Goal: Task Accomplishment & Management: Complete application form

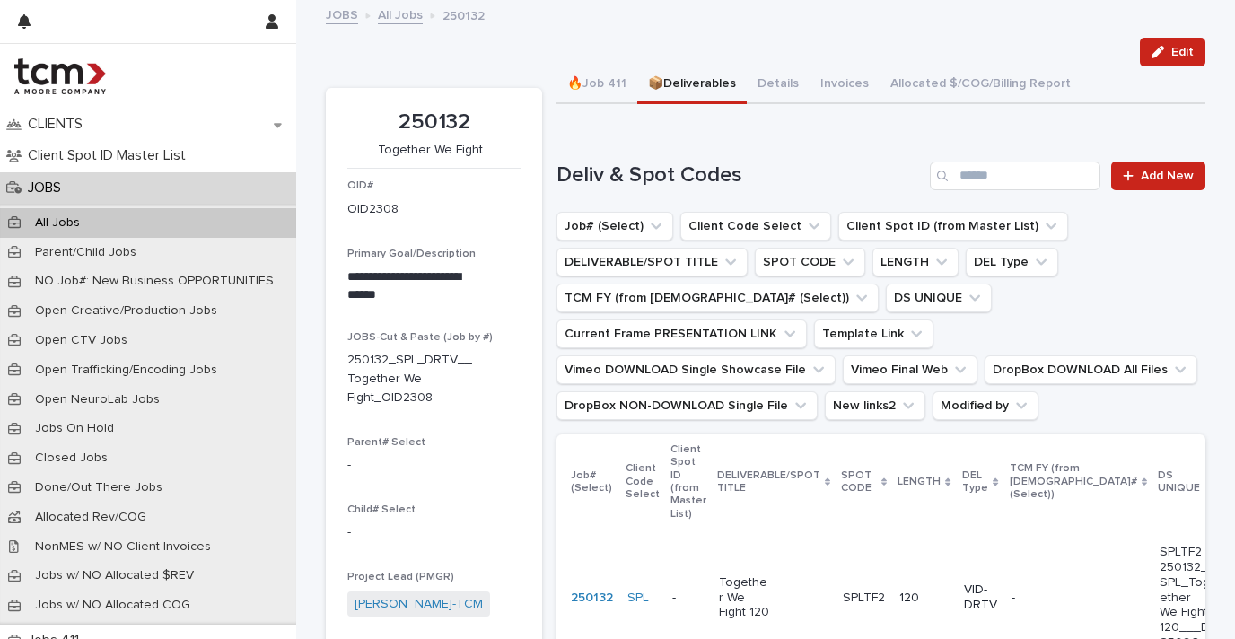
click at [74, 217] on p "All Jobs" at bounding box center [58, 222] width 74 height 15
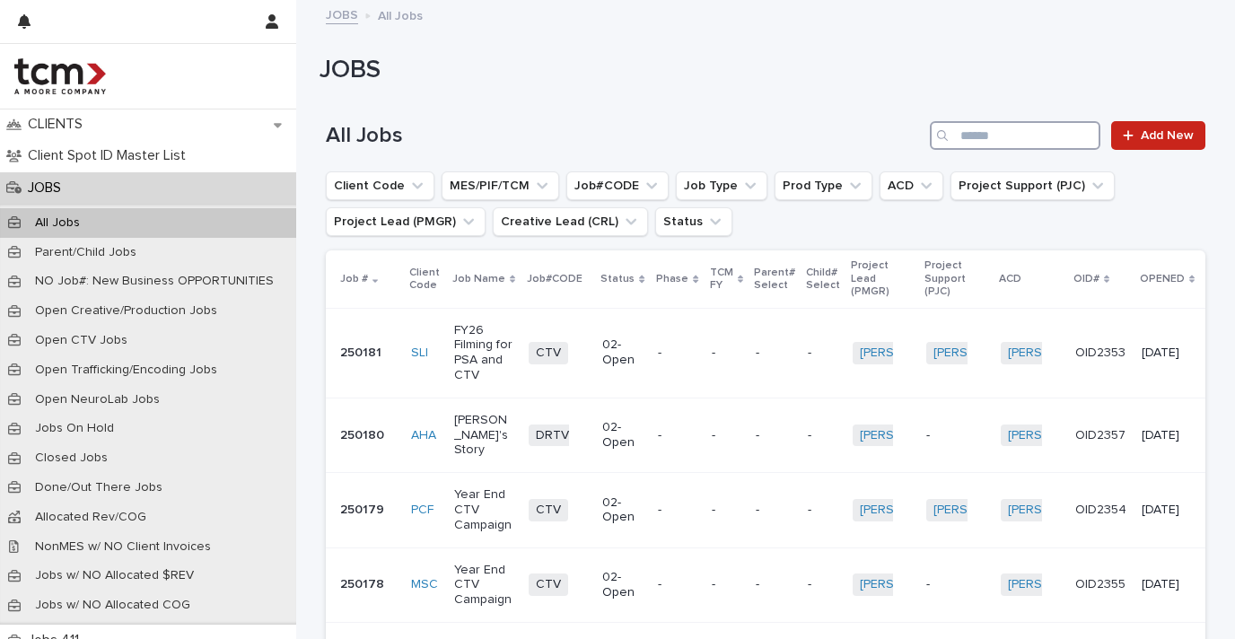
click at [1055, 128] on input "Search" at bounding box center [1015, 135] width 171 height 29
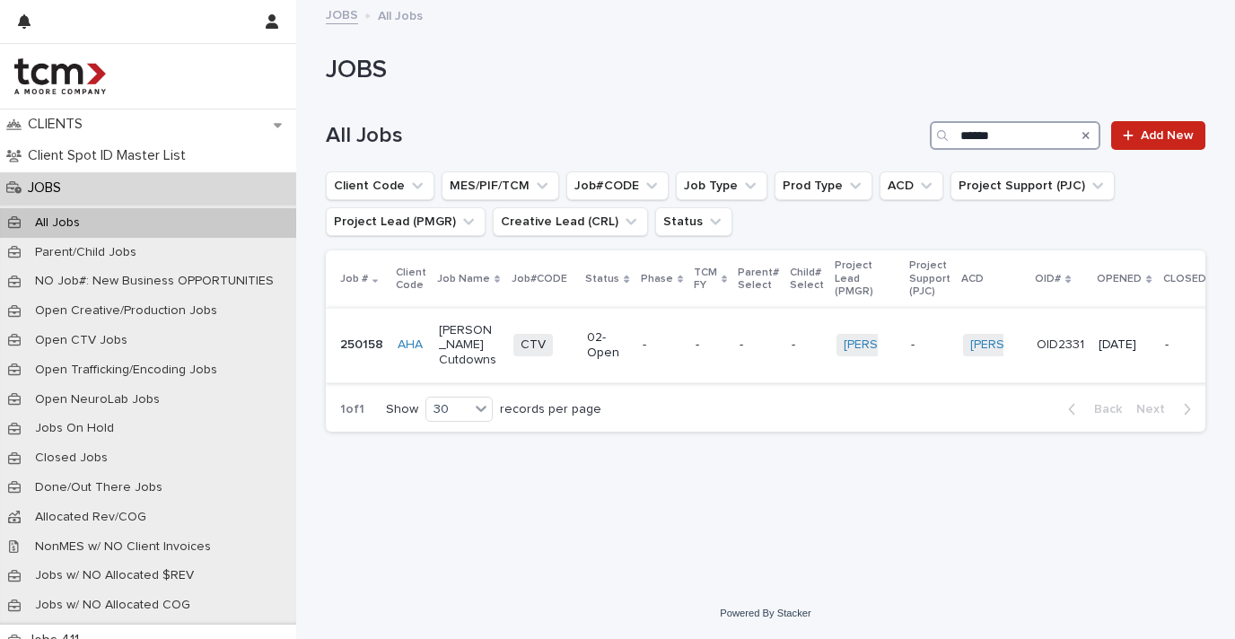
type input "******"
click at [473, 349] on div "[PERSON_NAME] Cutdowns" at bounding box center [469, 345] width 60 height 59
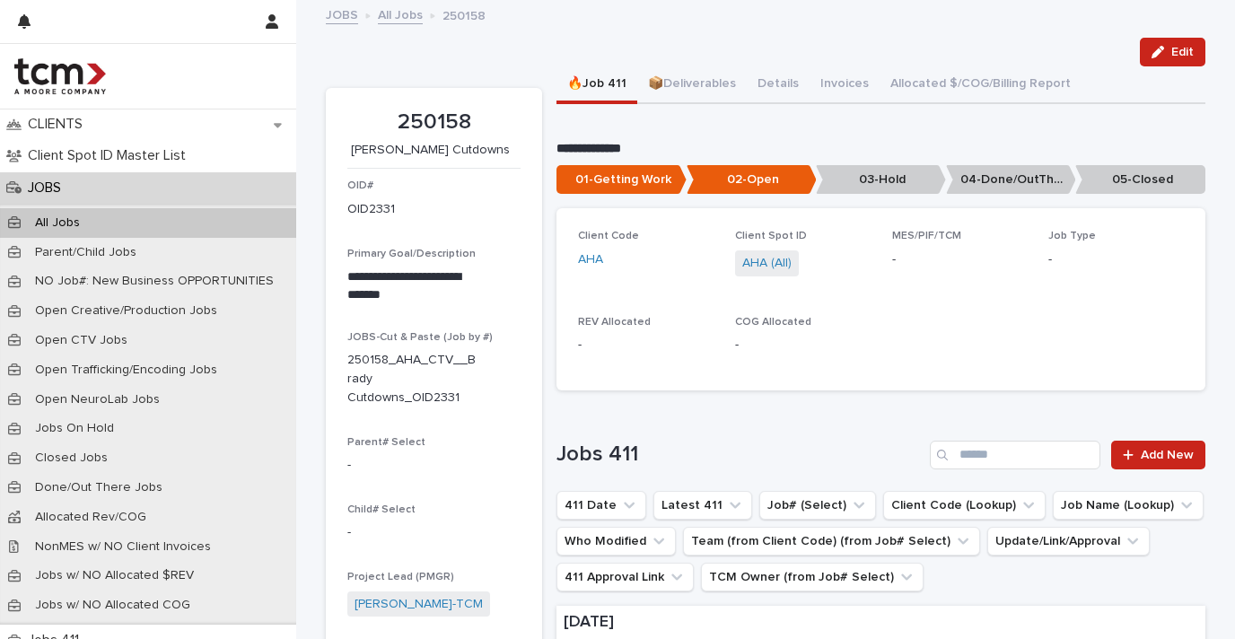
click at [1126, 172] on p "05-Closed" at bounding box center [1140, 180] width 130 height 30
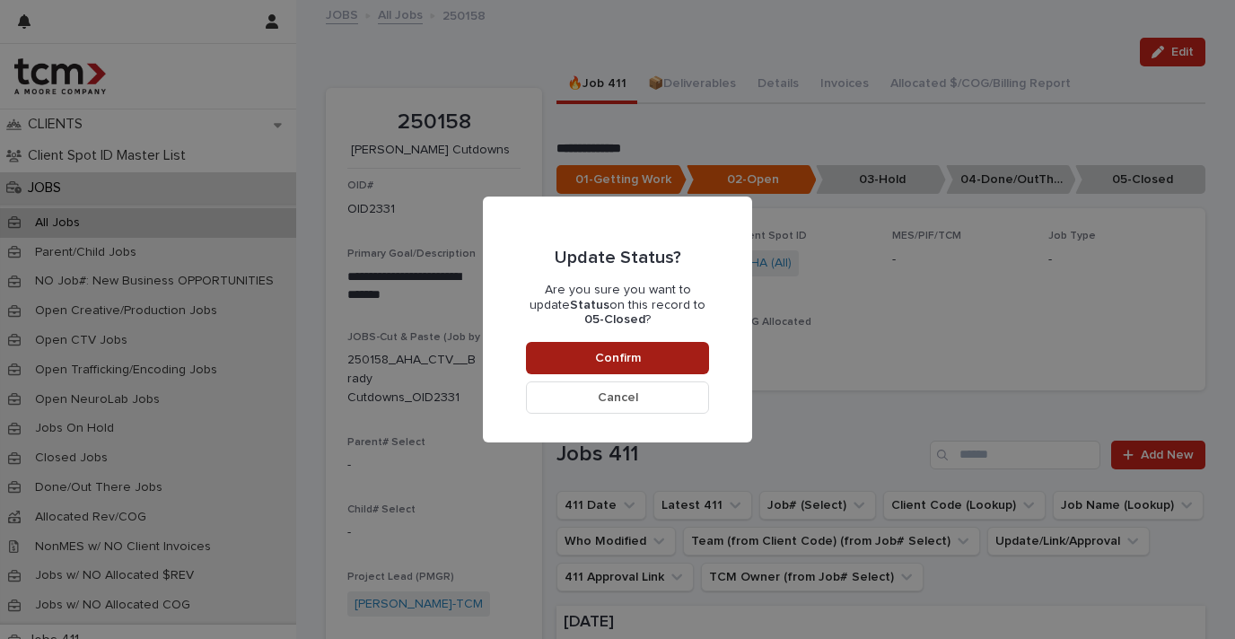
click at [679, 347] on button "Confirm" at bounding box center [617, 358] width 183 height 32
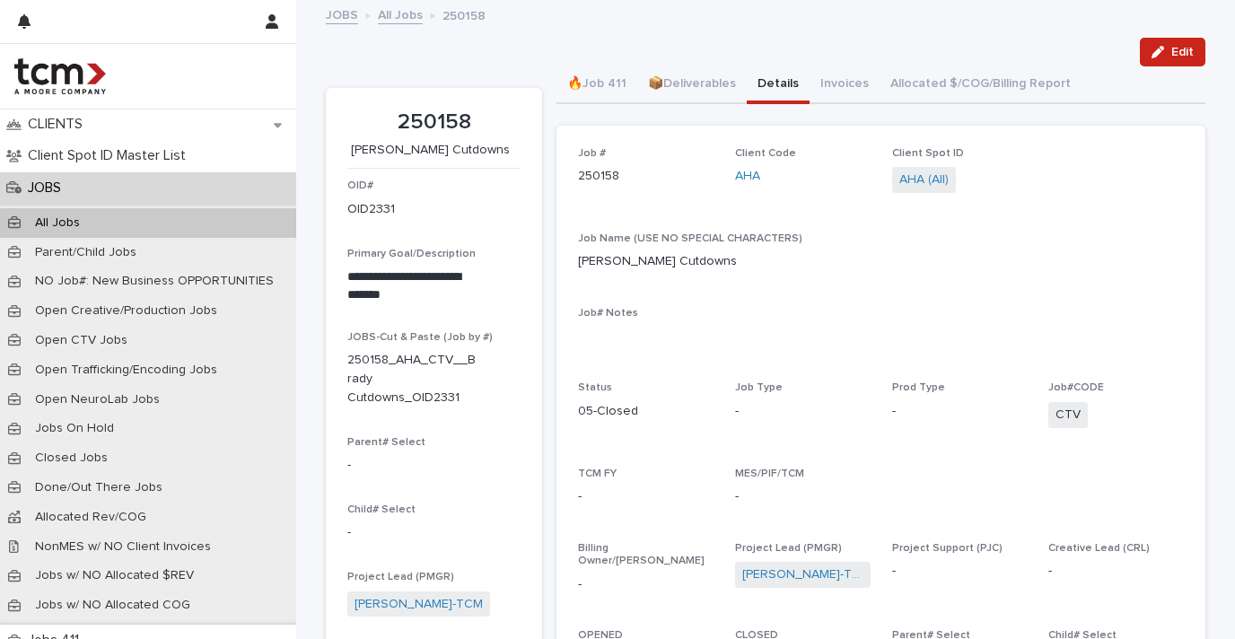
click at [756, 93] on button "Details" at bounding box center [778, 85] width 63 height 38
click at [1156, 49] on icon "button" at bounding box center [1157, 52] width 13 height 13
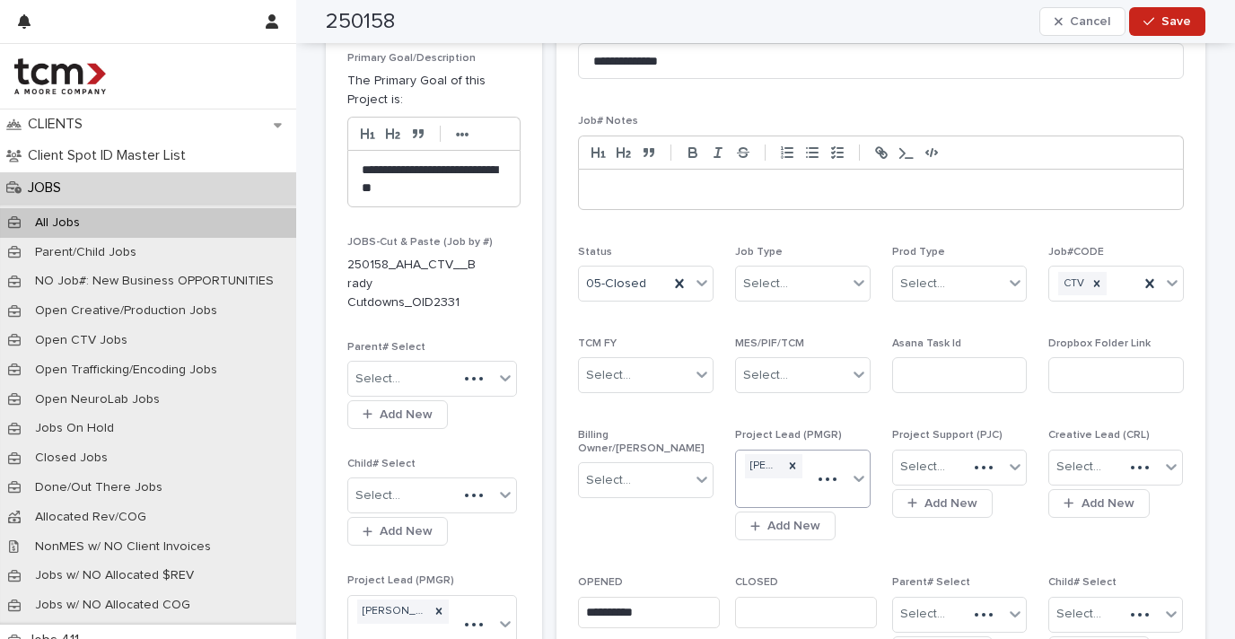
scroll to position [390, 0]
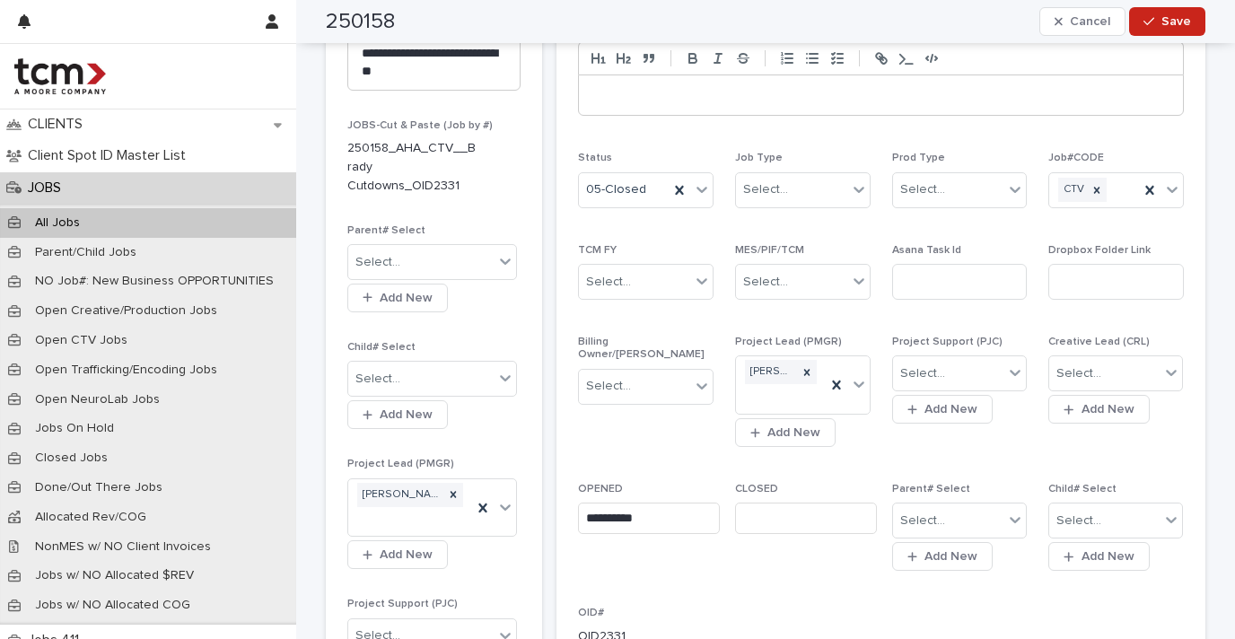
click at [792, 503] on input "text" at bounding box center [806, 518] width 142 height 31
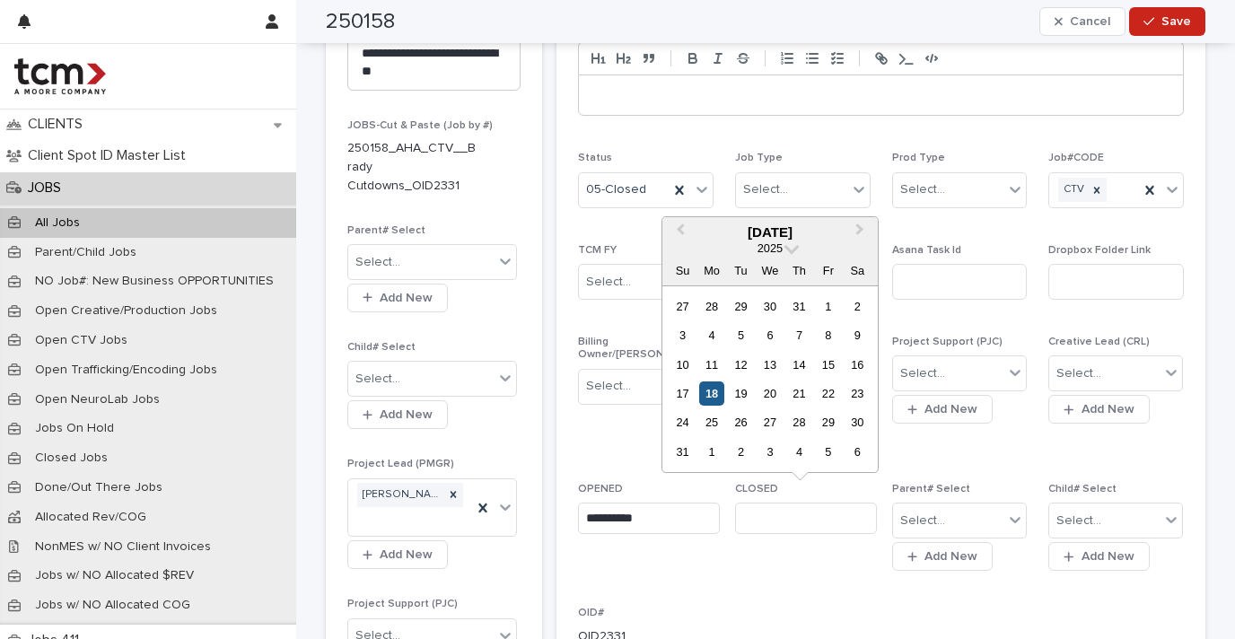
click at [712, 397] on div "18" at bounding box center [711, 393] width 24 height 24
type input "**********"
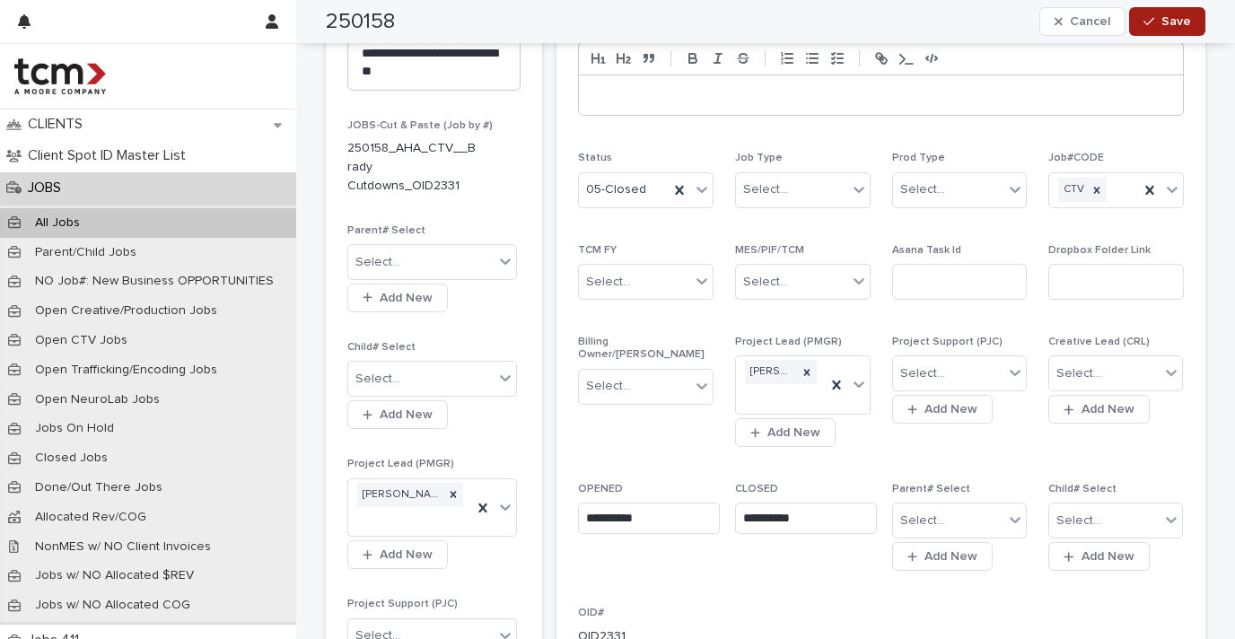
click at [1169, 19] on span "Save" at bounding box center [1176, 21] width 30 height 13
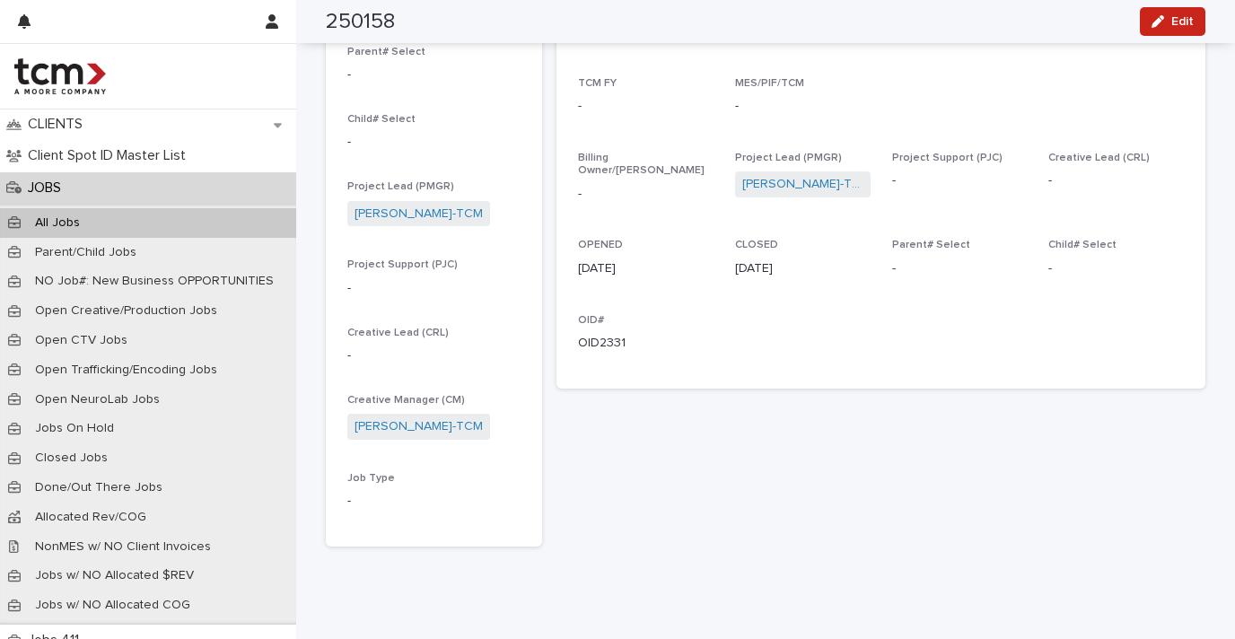
click at [165, 191] on div "JOBS" at bounding box center [148, 187] width 296 height 31
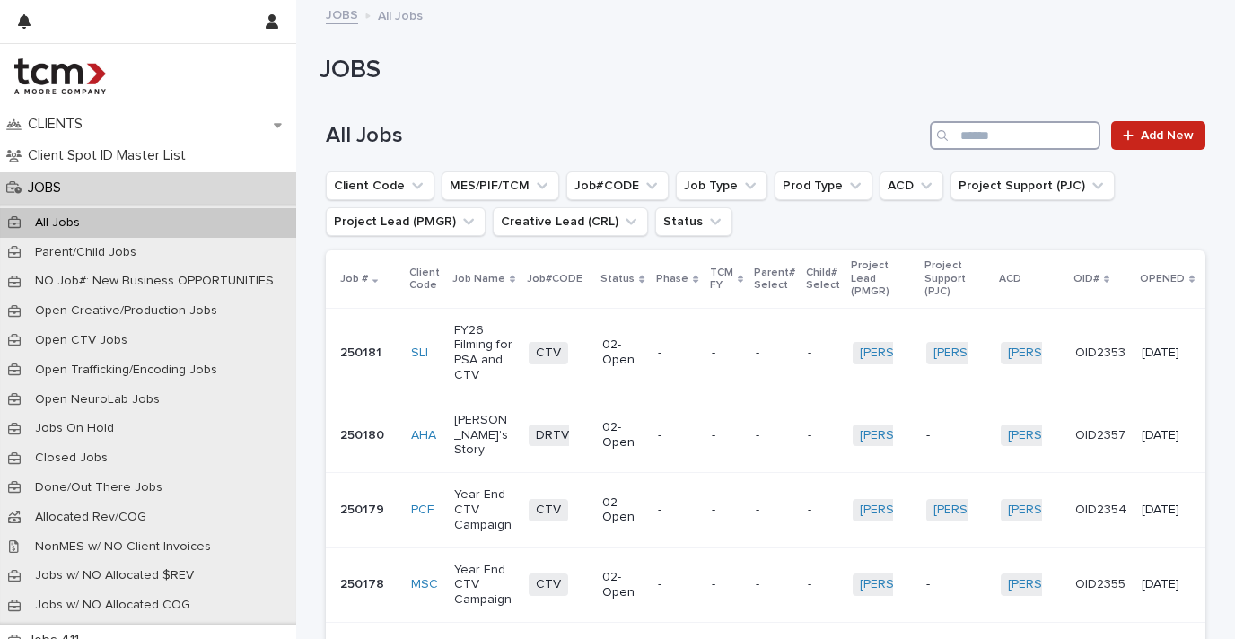
click at [1011, 143] on input "Search" at bounding box center [1015, 135] width 171 height 29
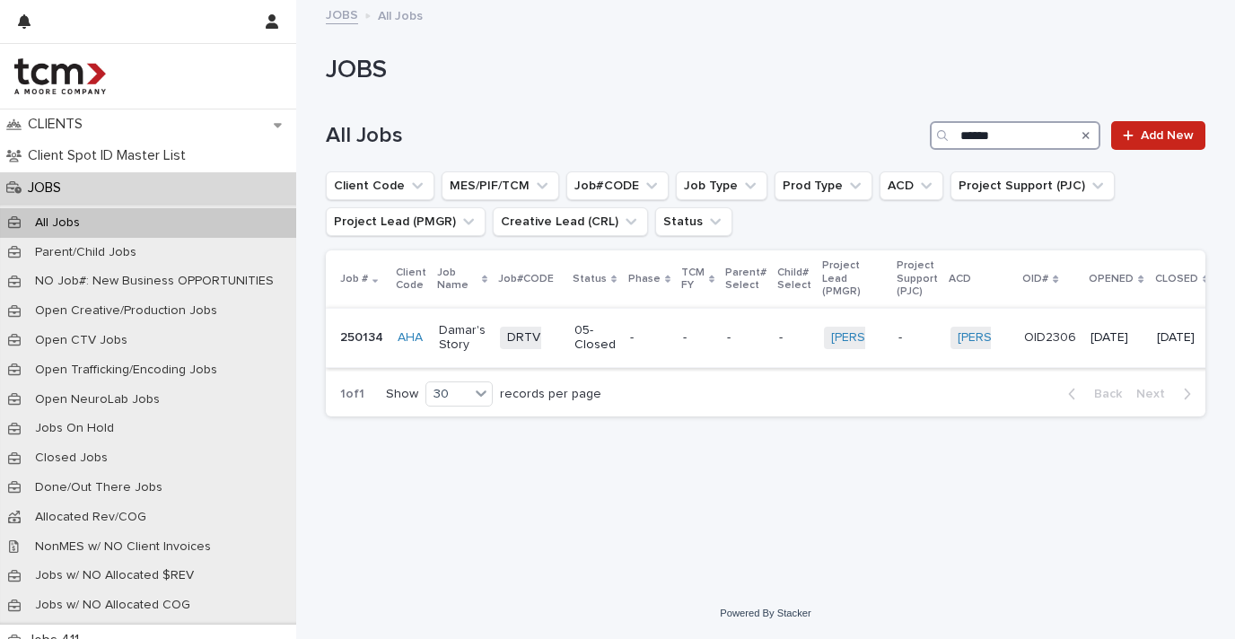
type input "******"
click at [462, 335] on p "Damar's Story" at bounding box center [462, 338] width 47 height 31
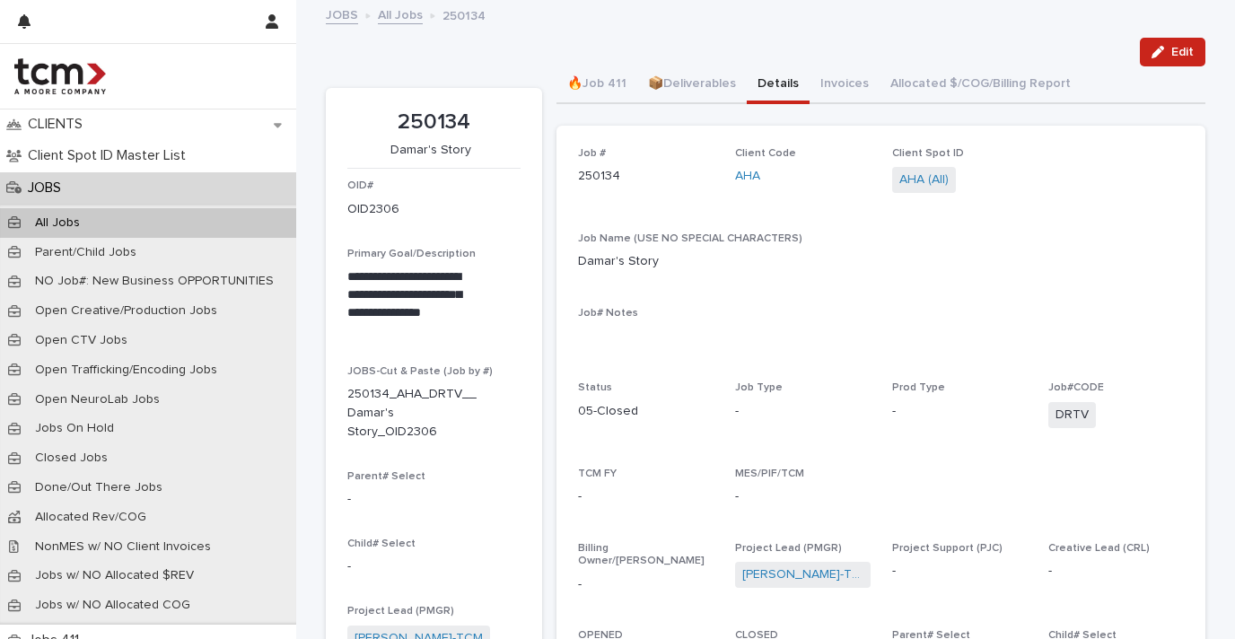
click at [764, 84] on button "Details" at bounding box center [778, 85] width 63 height 38
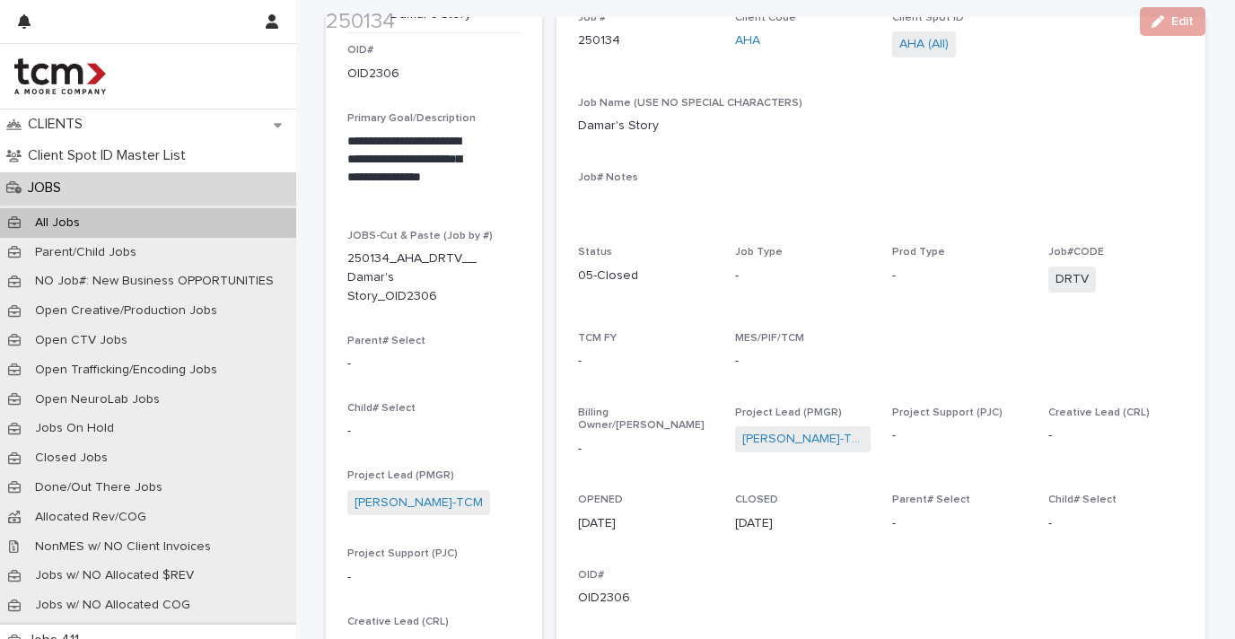
scroll to position [206, 0]
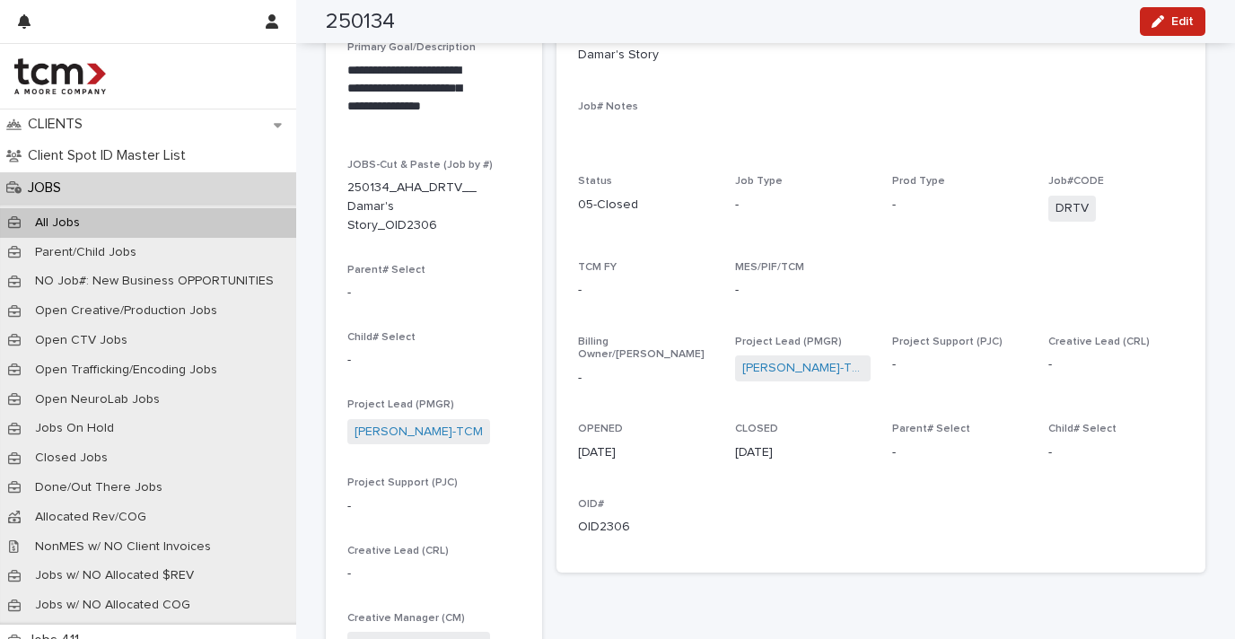
click at [128, 190] on div "JOBS" at bounding box center [148, 187] width 296 height 31
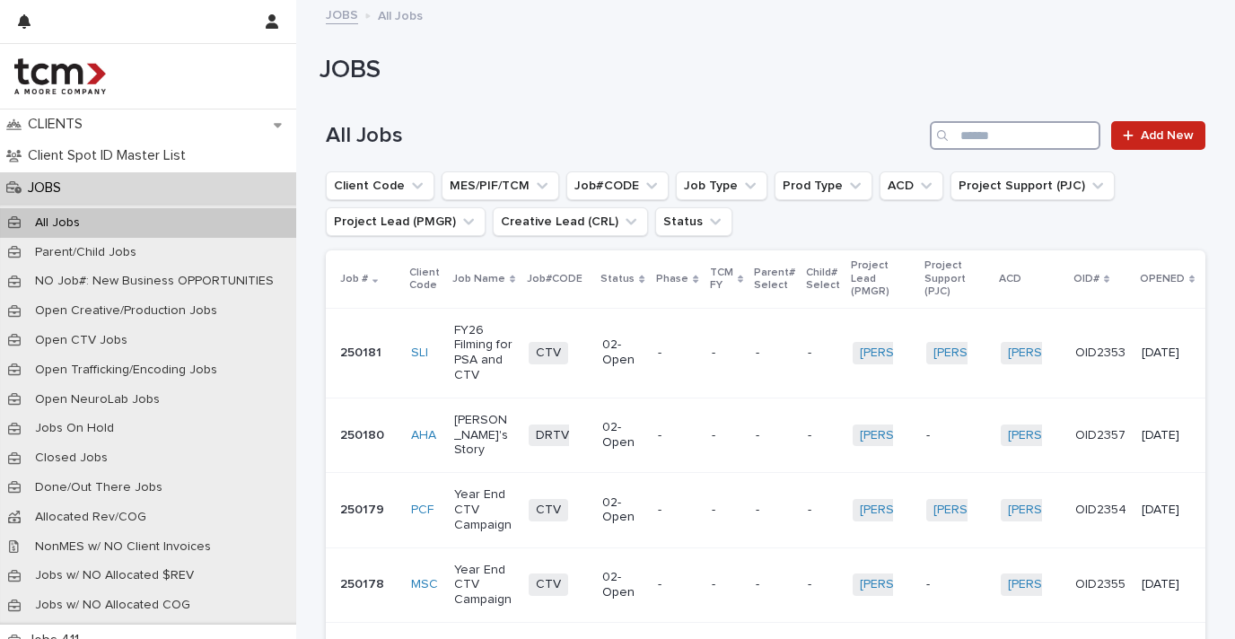
click at [990, 138] on input "Search" at bounding box center [1015, 135] width 171 height 29
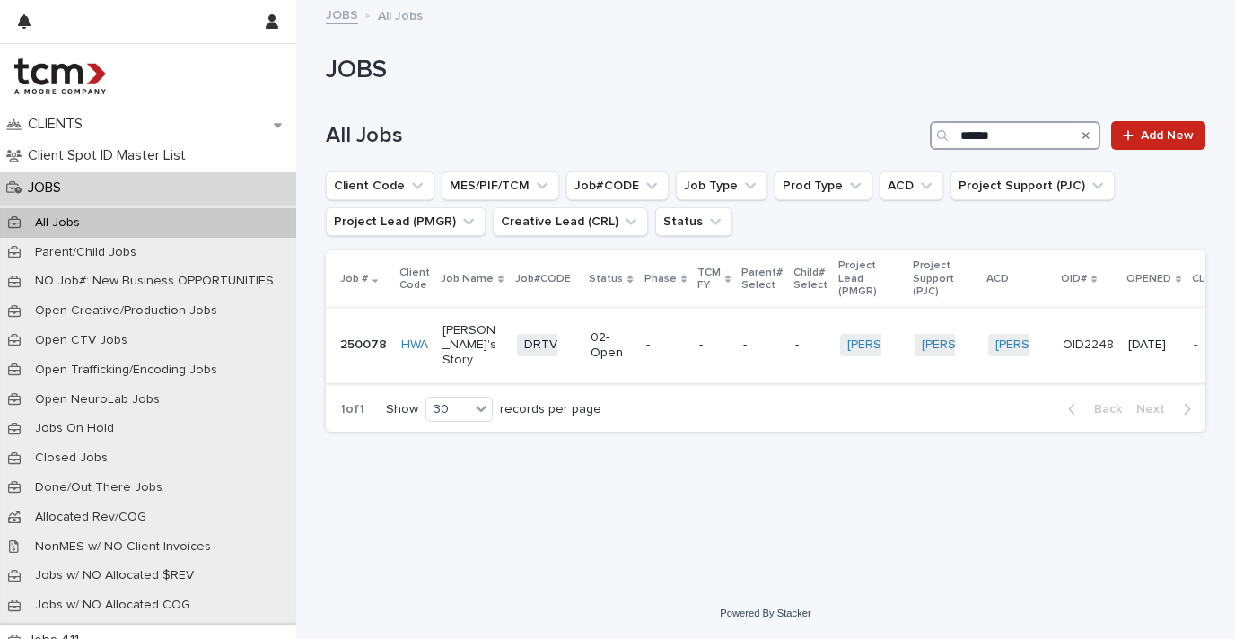
type input "******"
click at [456, 334] on p "[PERSON_NAME]'s Story" at bounding box center [472, 345] width 60 height 45
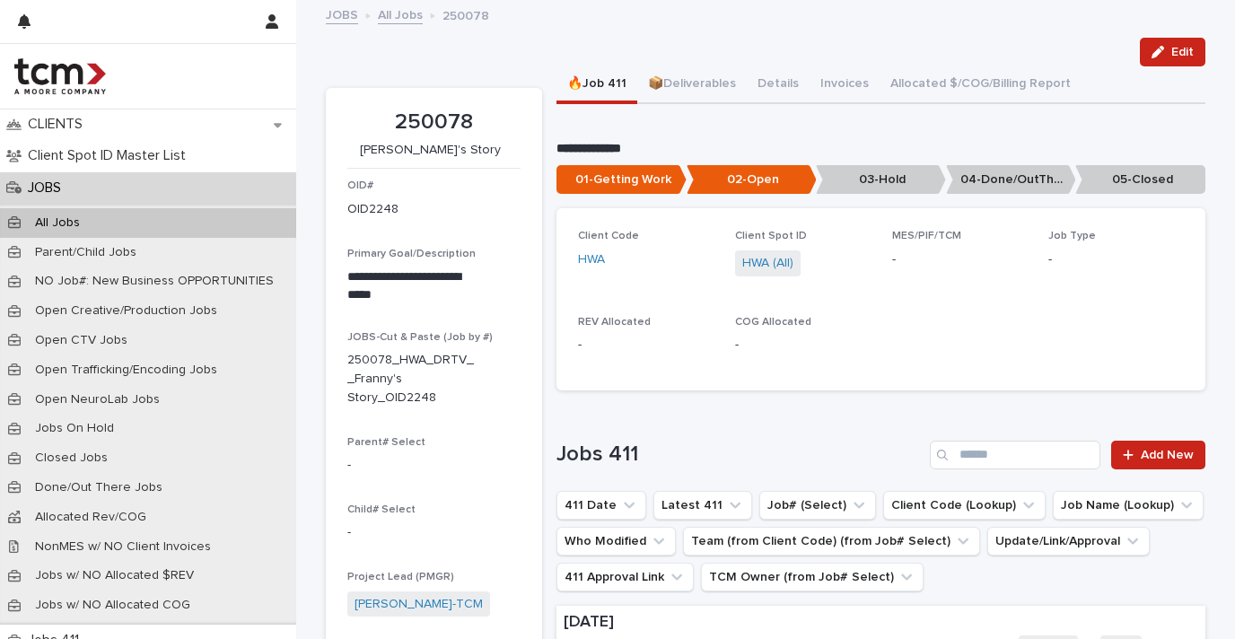
click at [1119, 171] on p "05-Closed" at bounding box center [1140, 180] width 130 height 30
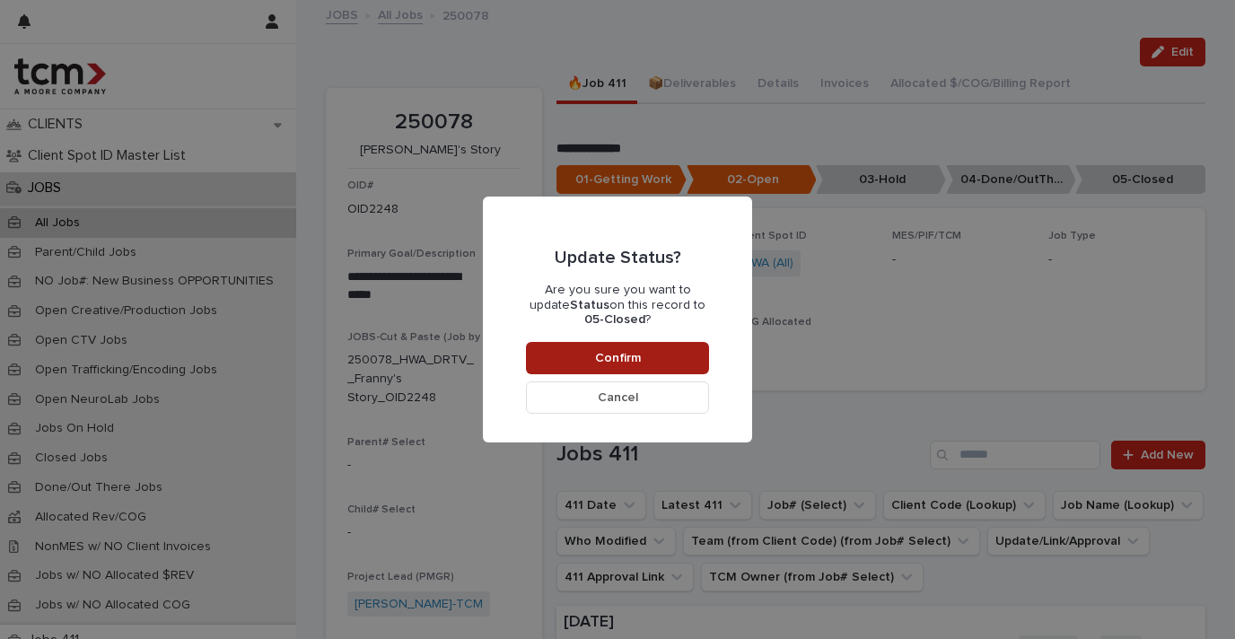
click at [659, 349] on button "Confirm" at bounding box center [617, 358] width 183 height 32
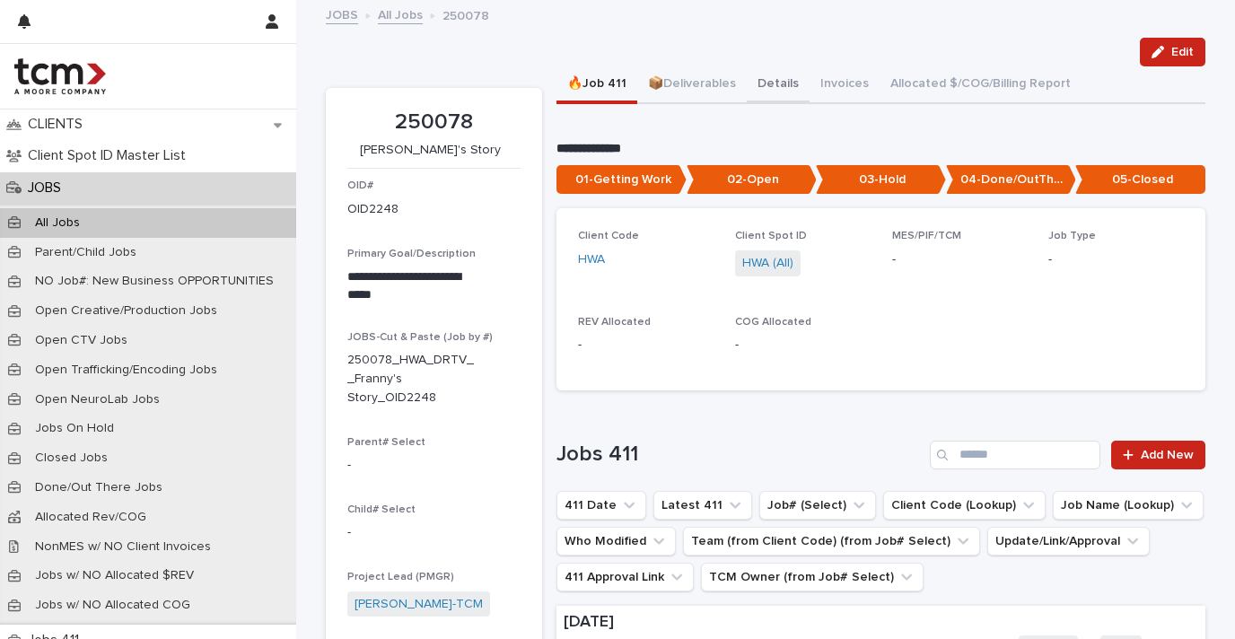
click at [769, 85] on button "Details" at bounding box center [778, 85] width 63 height 38
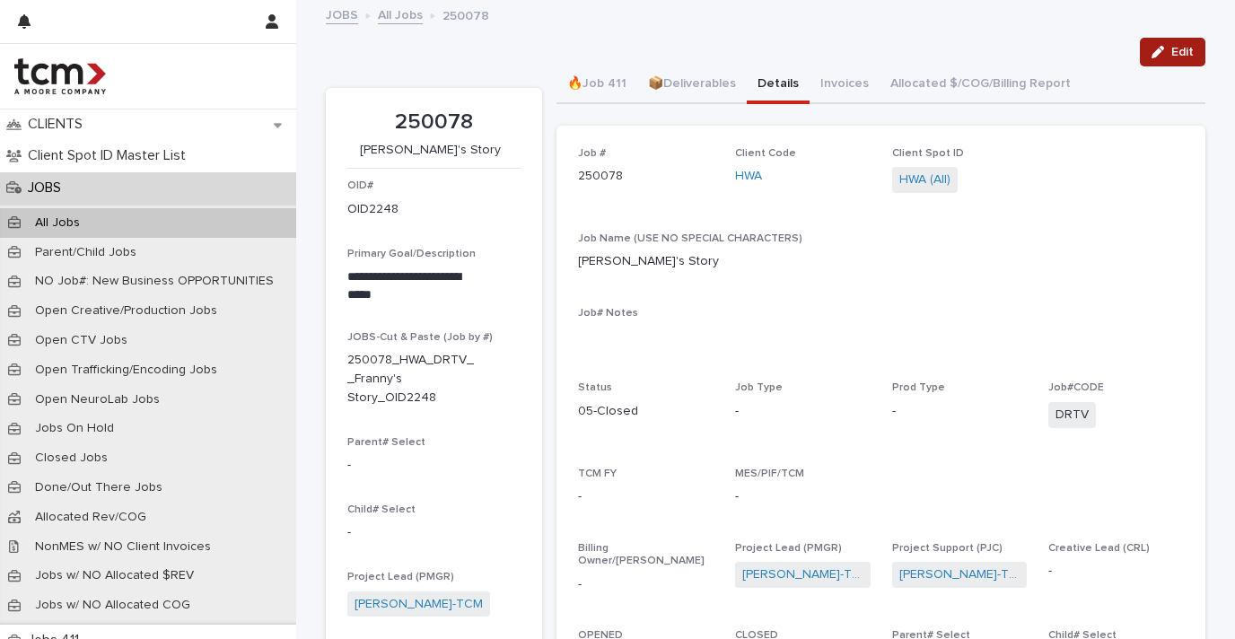
click at [1142, 56] on button "Edit" at bounding box center [1173, 52] width 66 height 29
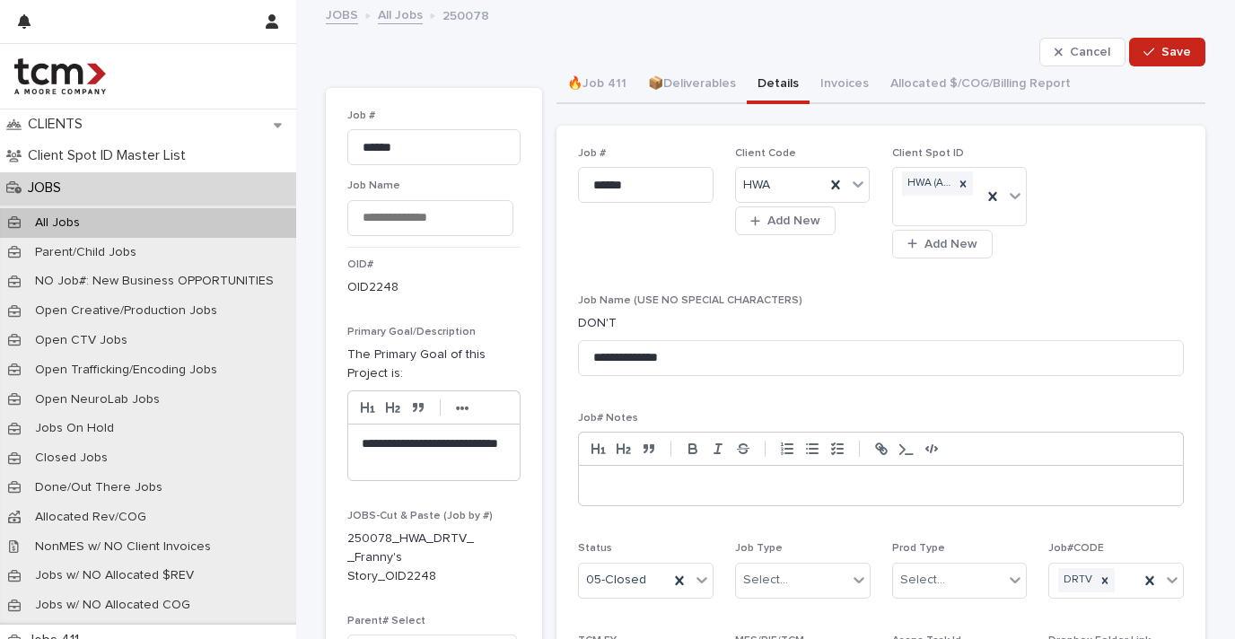
scroll to position [416, 0]
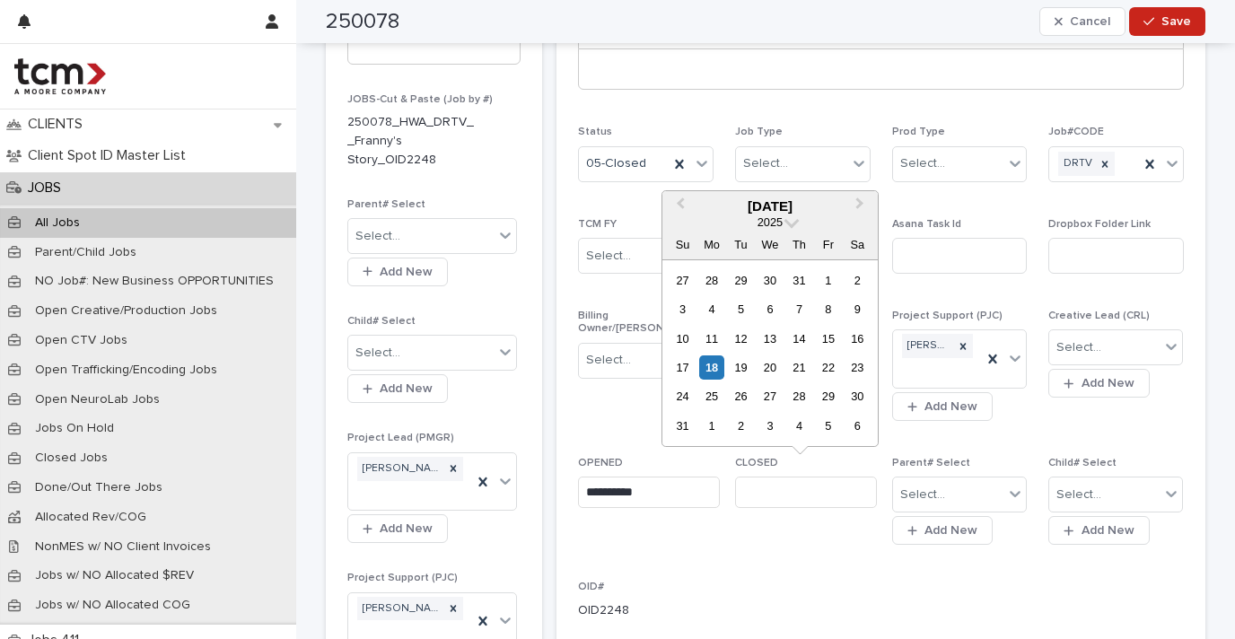
click at [791, 477] on input "text" at bounding box center [806, 492] width 142 height 31
click at [716, 370] on div "18" at bounding box center [711, 367] width 24 height 24
type input "**********"
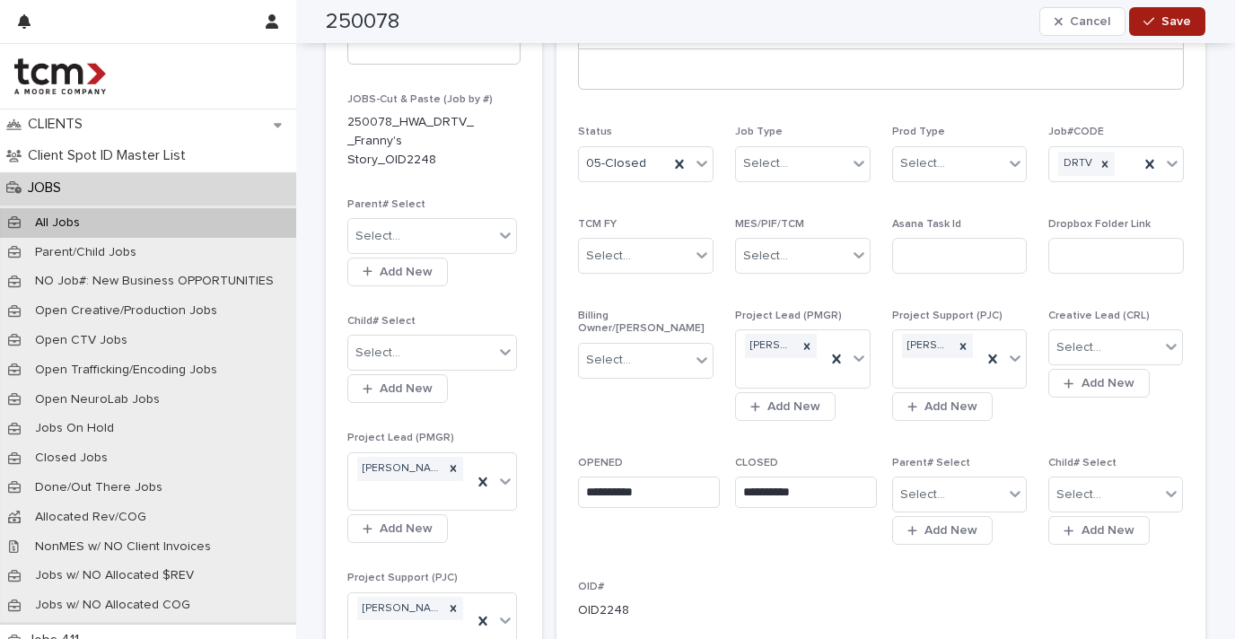
click at [1161, 27] on span "Save" at bounding box center [1176, 21] width 30 height 13
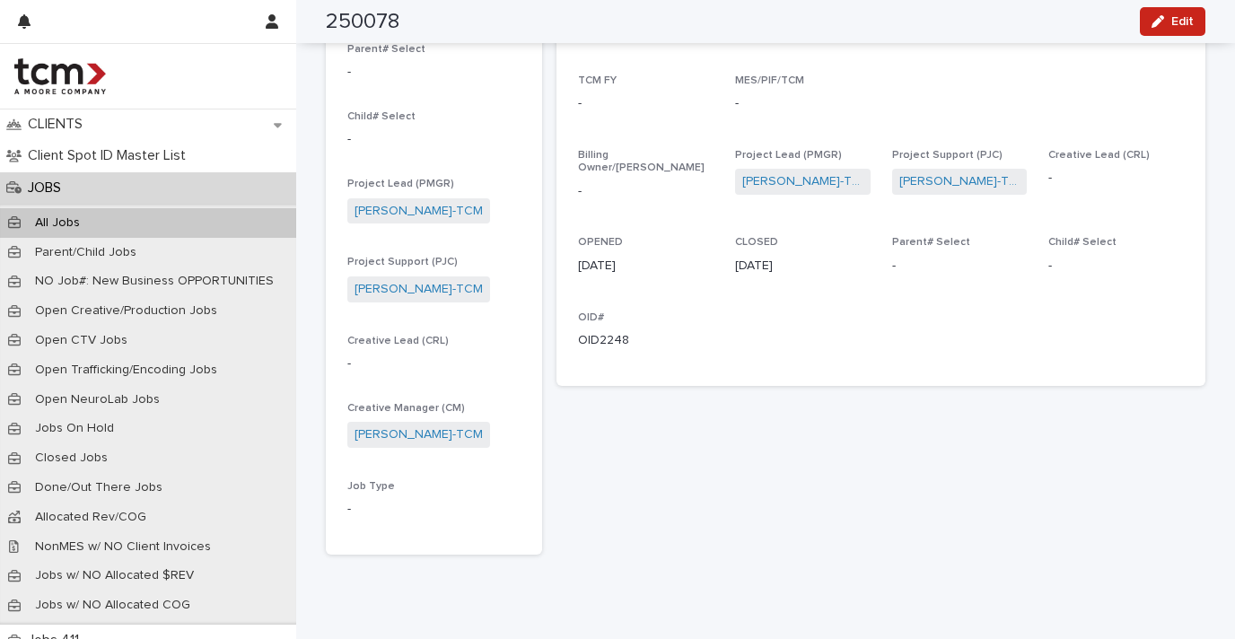
scroll to position [0, 0]
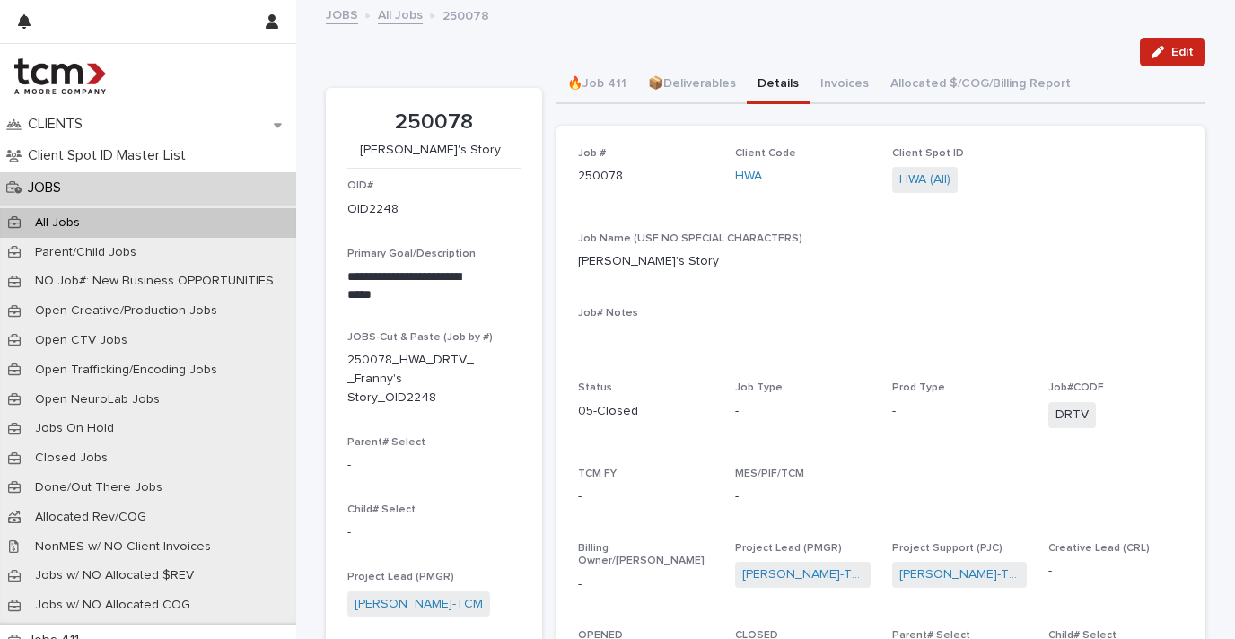
click at [191, 193] on div "JOBS" at bounding box center [148, 187] width 296 height 31
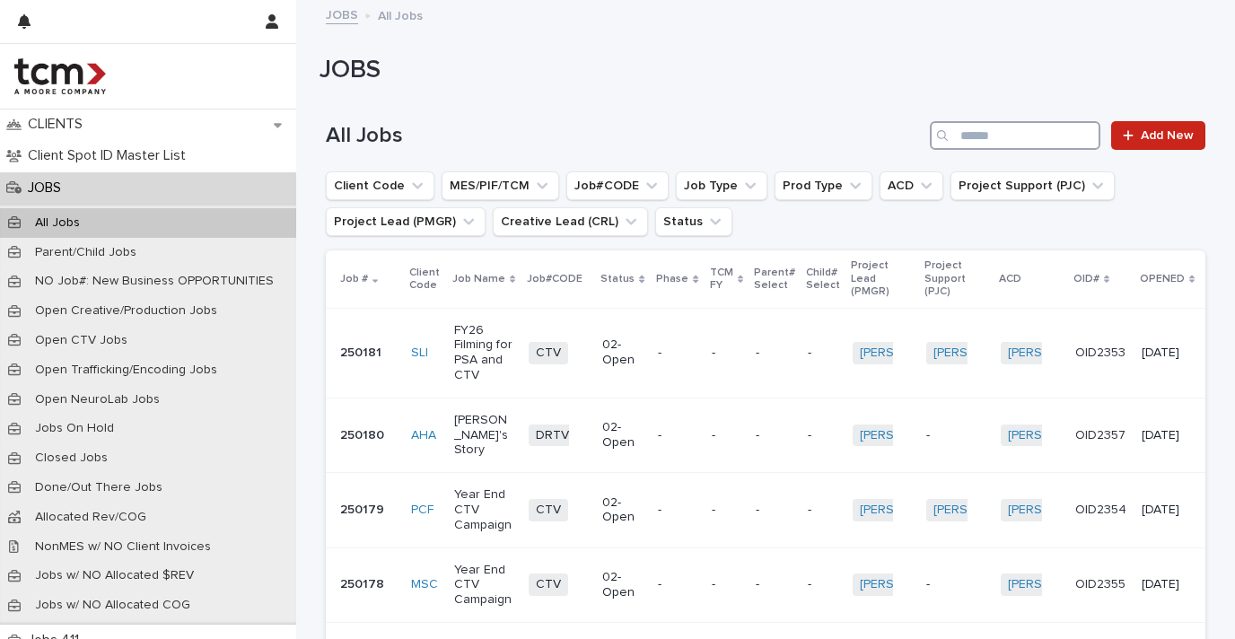
click at [1011, 133] on input "Search" at bounding box center [1015, 135] width 171 height 29
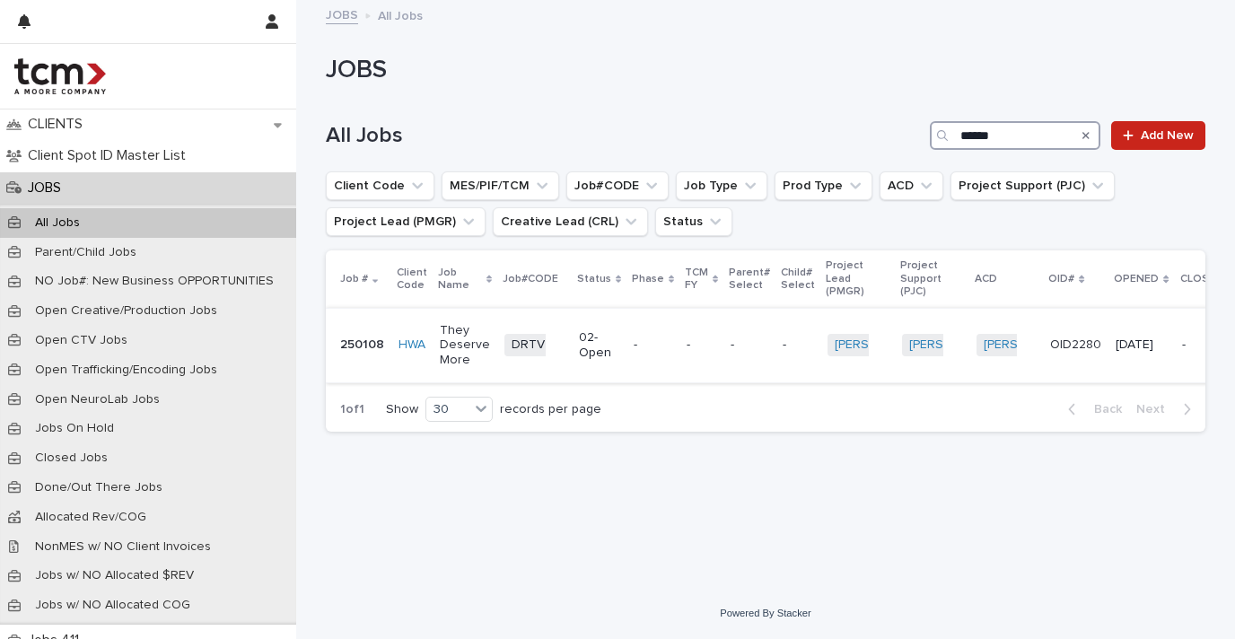
type input "******"
click at [453, 332] on p "They Deserve More" at bounding box center [465, 345] width 50 height 45
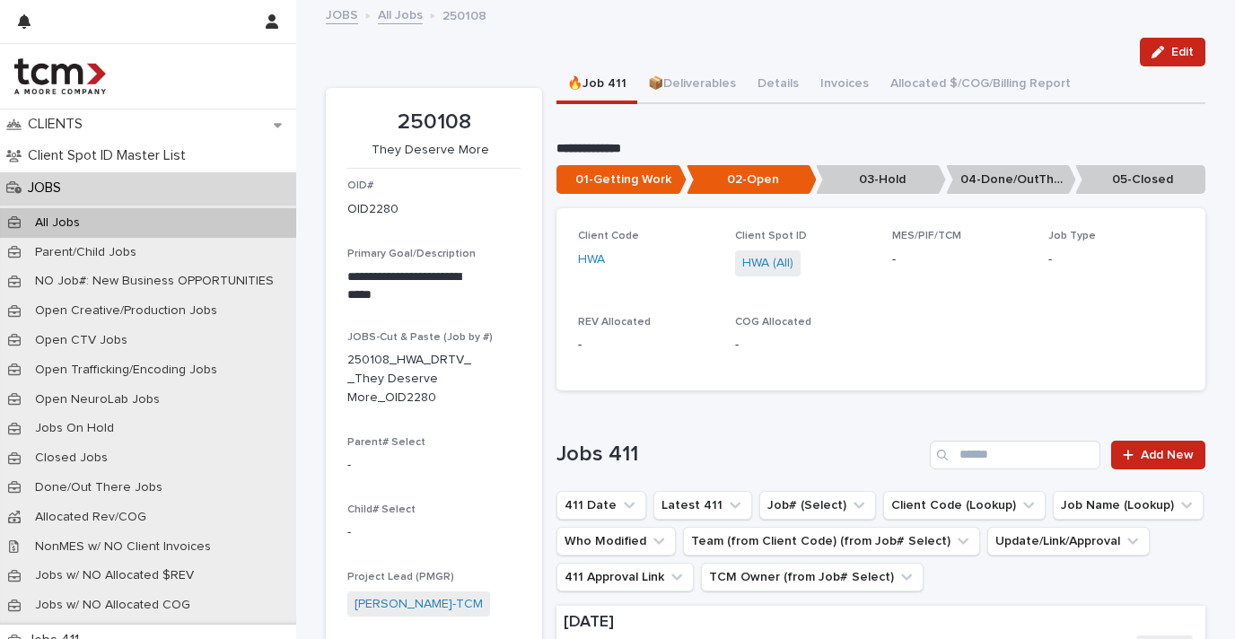
click at [1130, 178] on p "05-Closed" at bounding box center [1140, 180] width 130 height 30
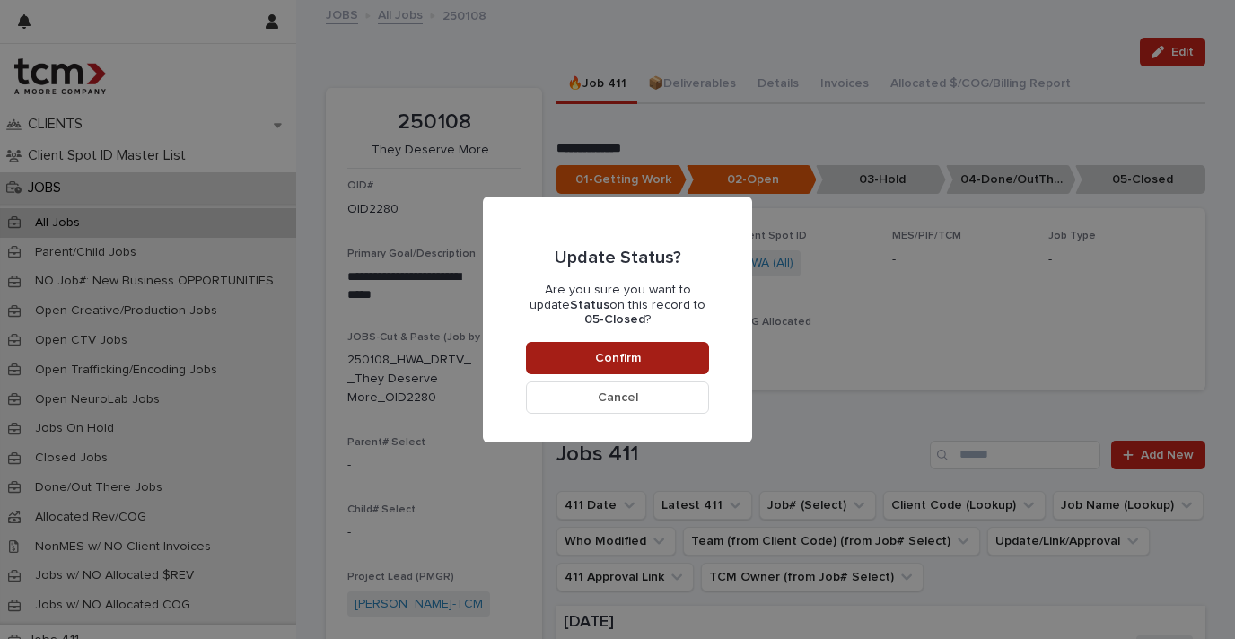
click at [673, 363] on button "Confirm" at bounding box center [617, 358] width 183 height 32
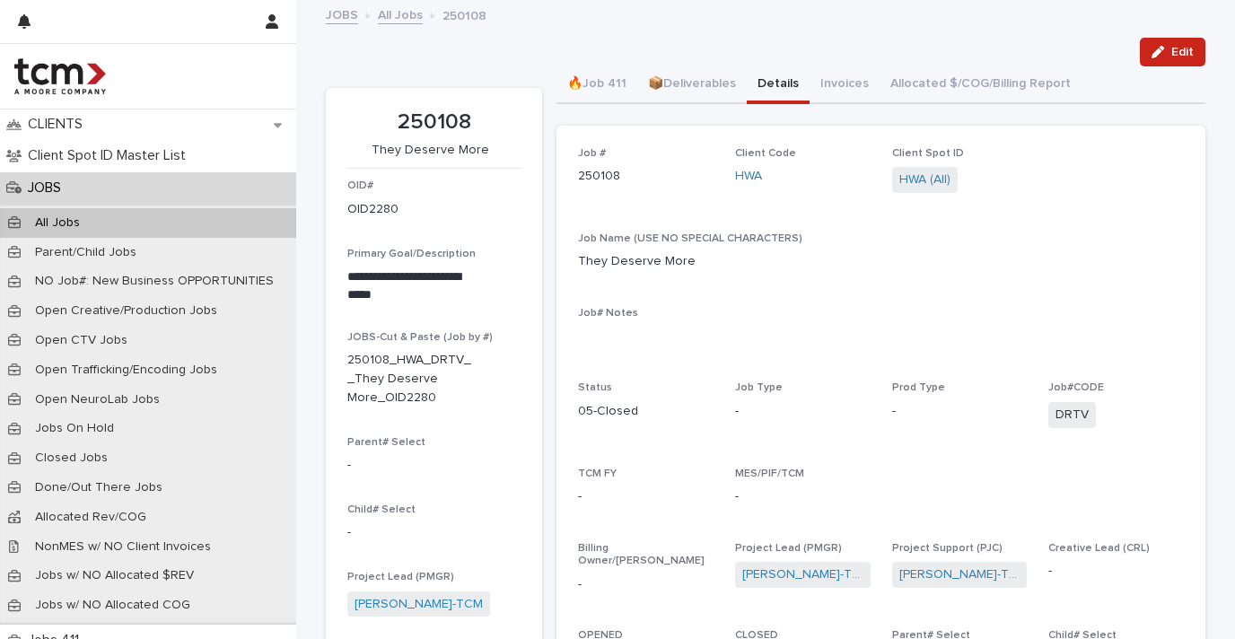
click at [785, 73] on button "Details" at bounding box center [778, 85] width 63 height 38
click at [1180, 53] on span "Edit" at bounding box center [1182, 52] width 22 height 13
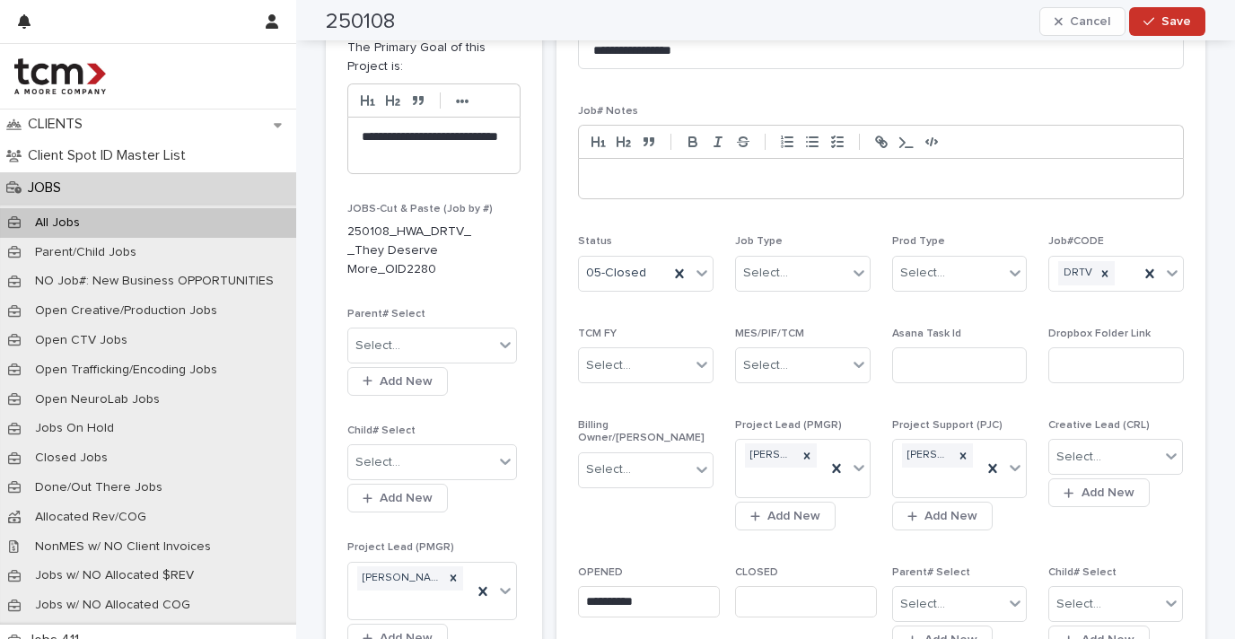
scroll to position [416, 0]
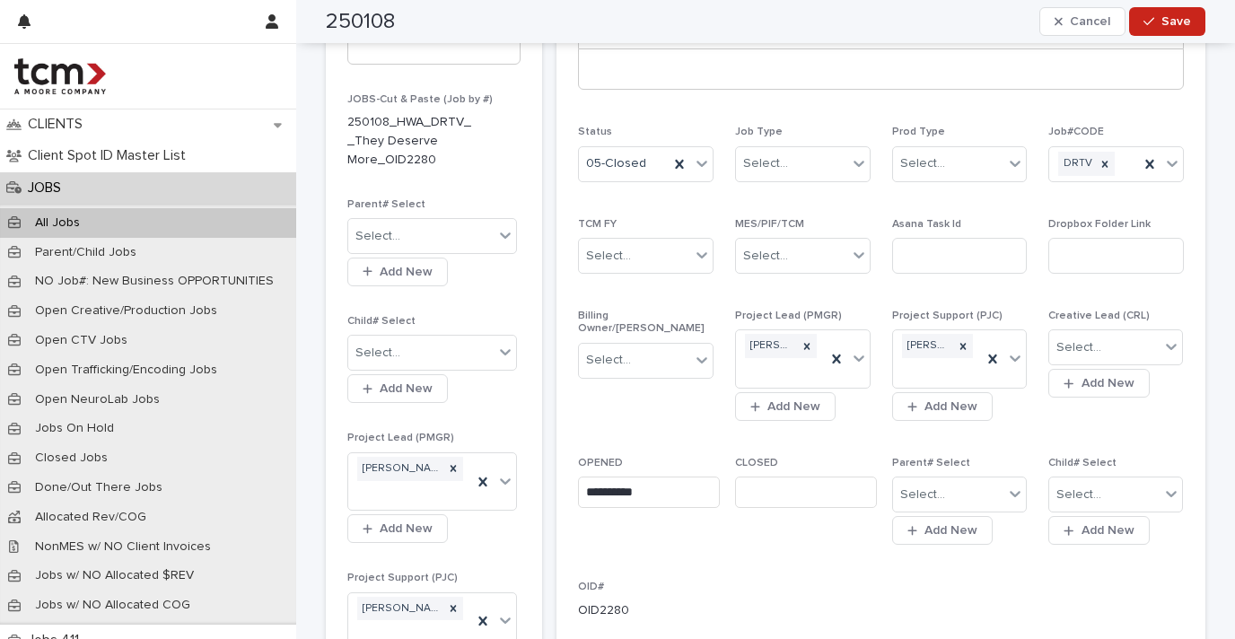
click at [776, 481] on input "text" at bounding box center [806, 492] width 142 height 31
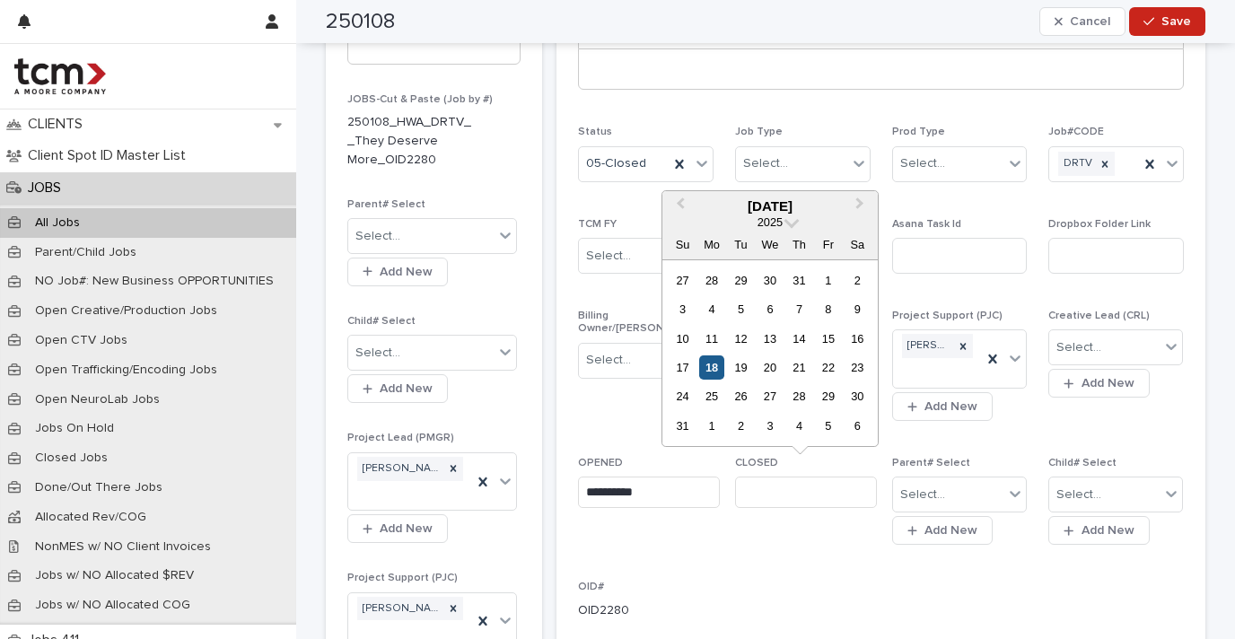
click at [713, 363] on div "18" at bounding box center [711, 367] width 24 height 24
type input "**********"
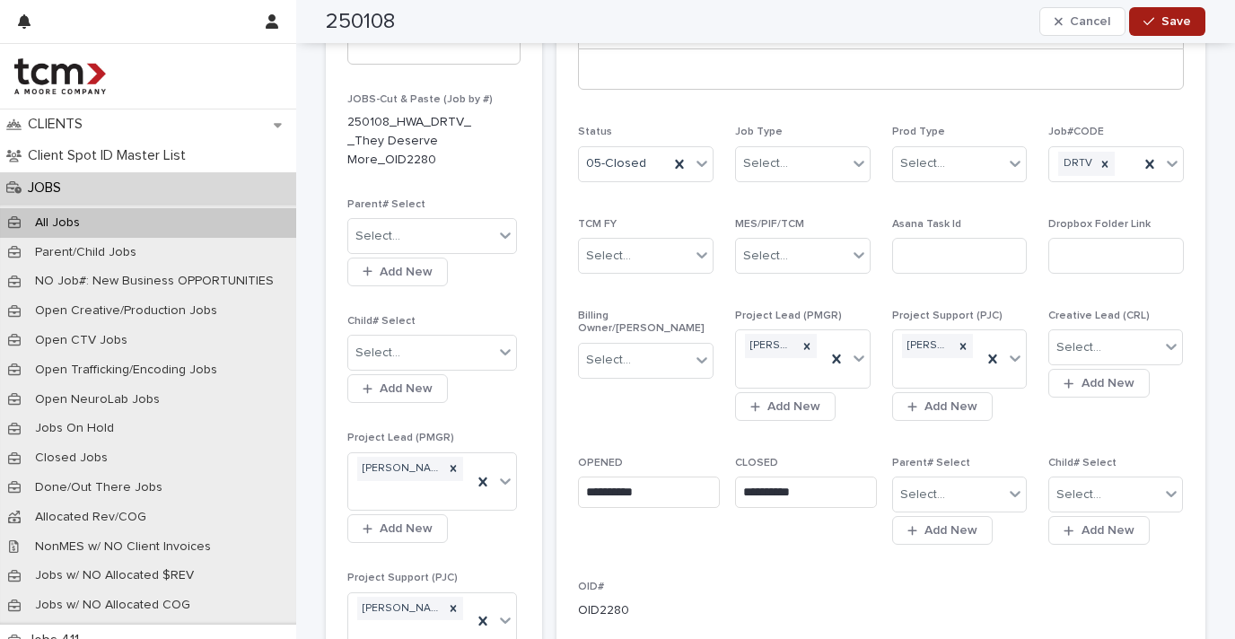
click at [1143, 18] on icon "button" at bounding box center [1148, 21] width 11 height 13
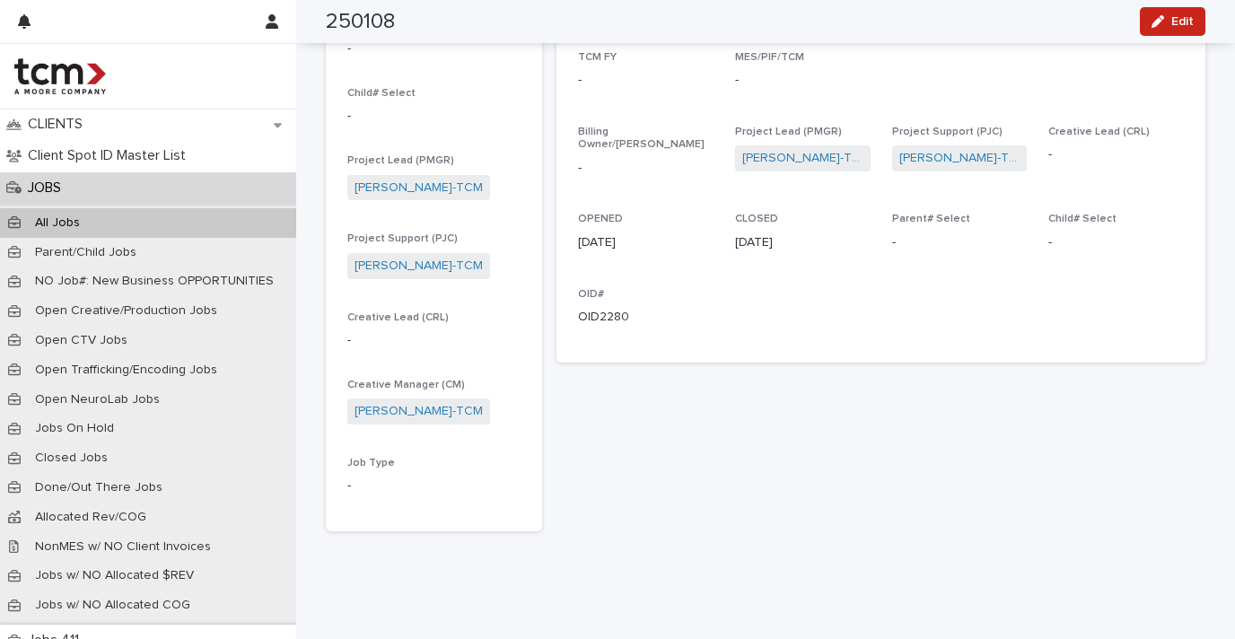
click at [145, 213] on div "All Jobs" at bounding box center [148, 223] width 296 height 30
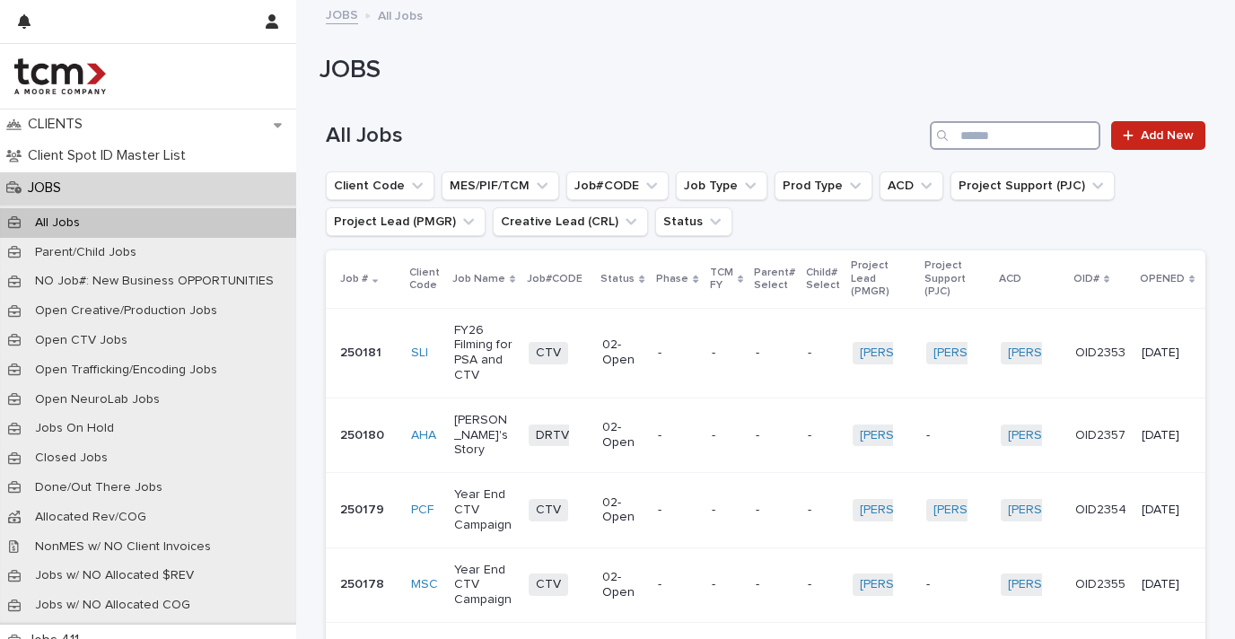
click at [1002, 134] on input "Search" at bounding box center [1015, 135] width 171 height 29
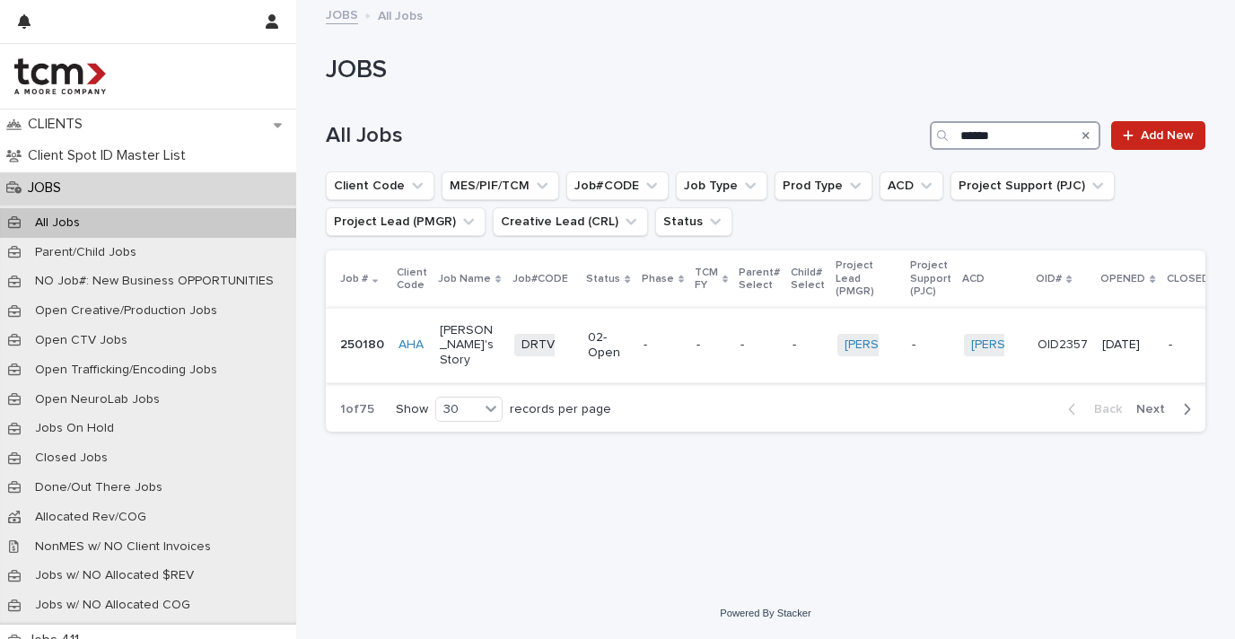
type input "******"
click at [453, 337] on p "[PERSON_NAME]'s Story" at bounding box center [470, 345] width 60 height 45
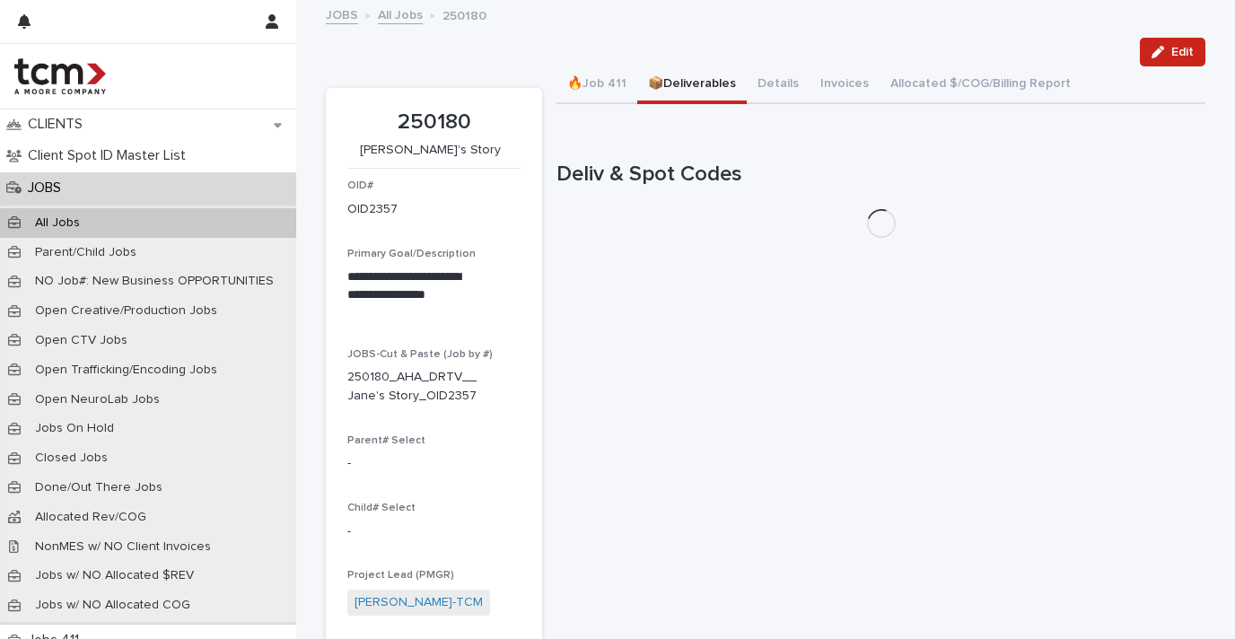
click at [693, 77] on button "📦Deliverables" at bounding box center [691, 85] width 109 height 38
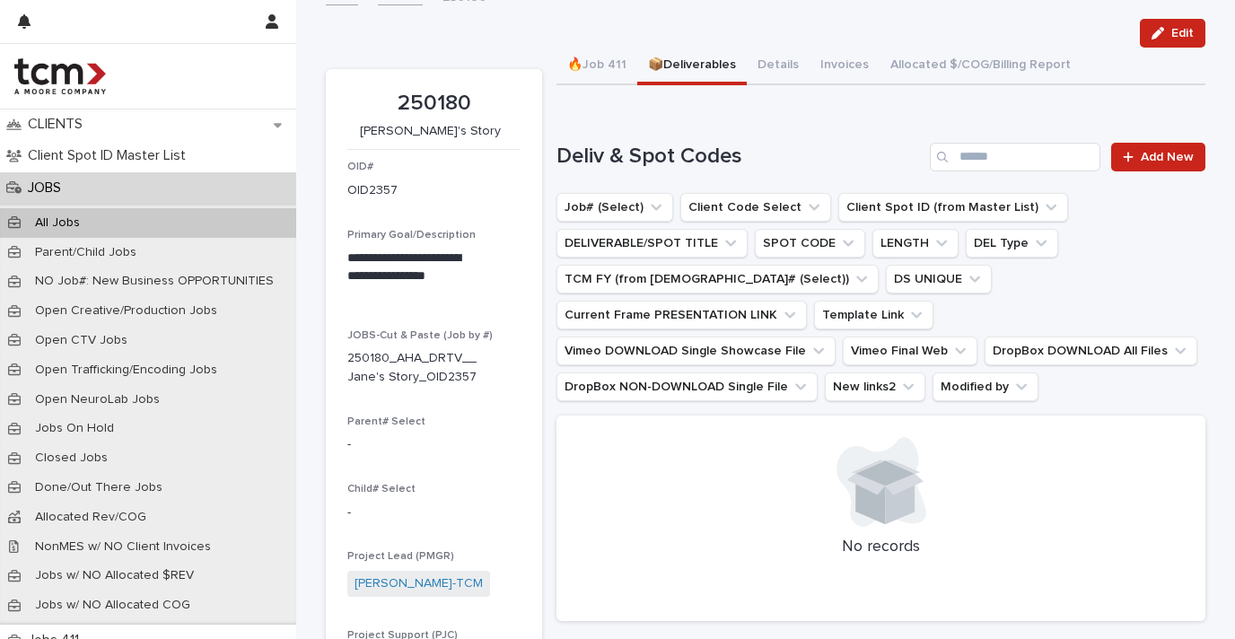
scroll to position [59, 0]
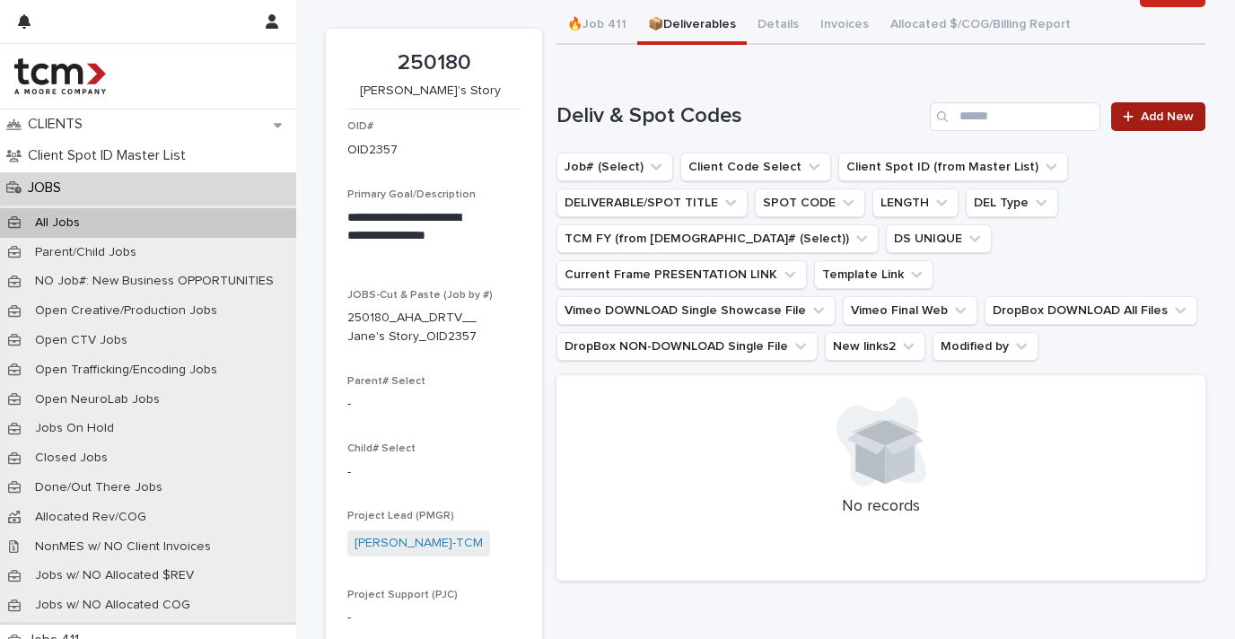
click at [1158, 117] on span "Add New" at bounding box center [1167, 116] width 53 height 13
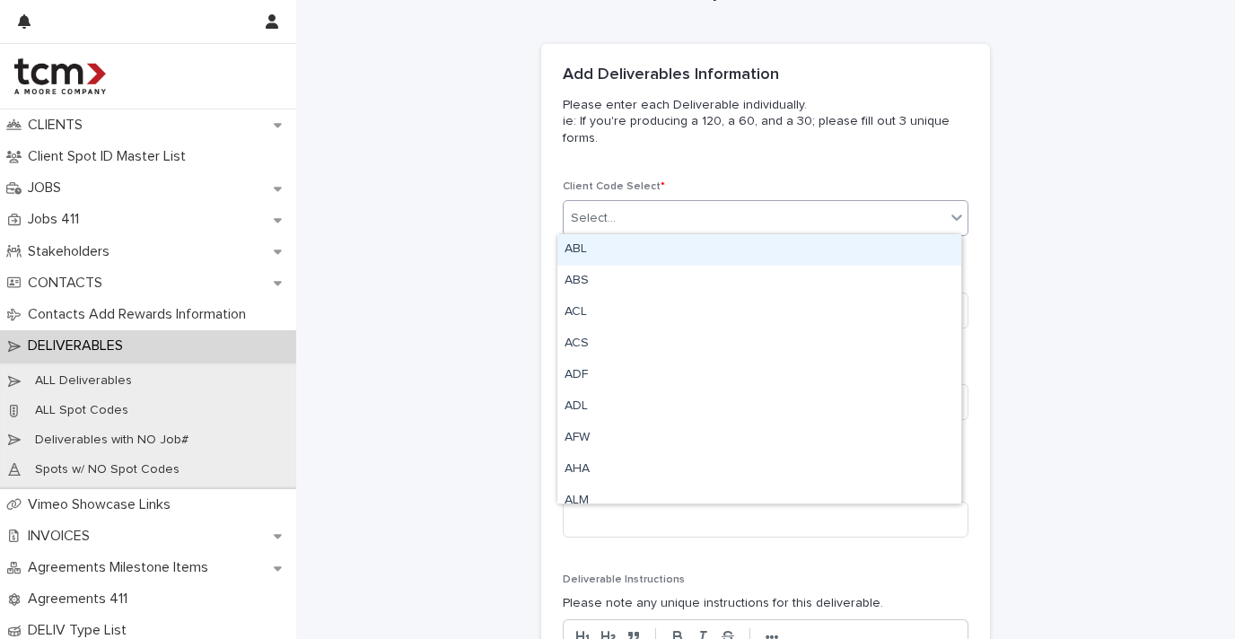
click at [778, 213] on div "Select..." at bounding box center [754, 219] width 381 height 30
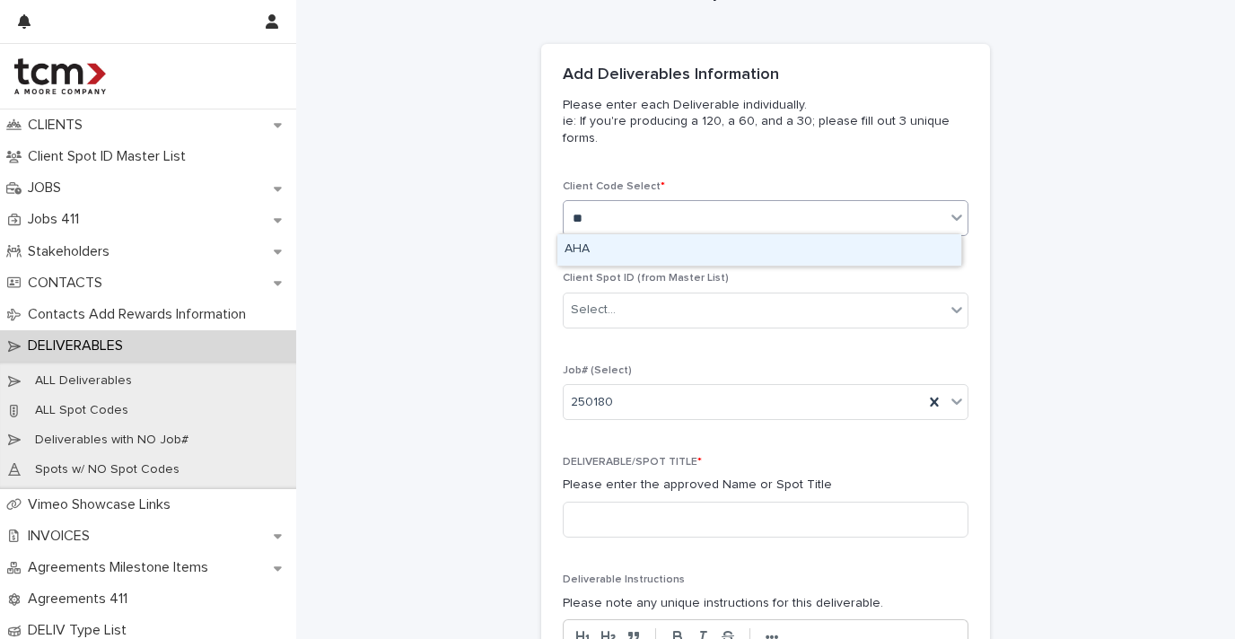
type input "***"
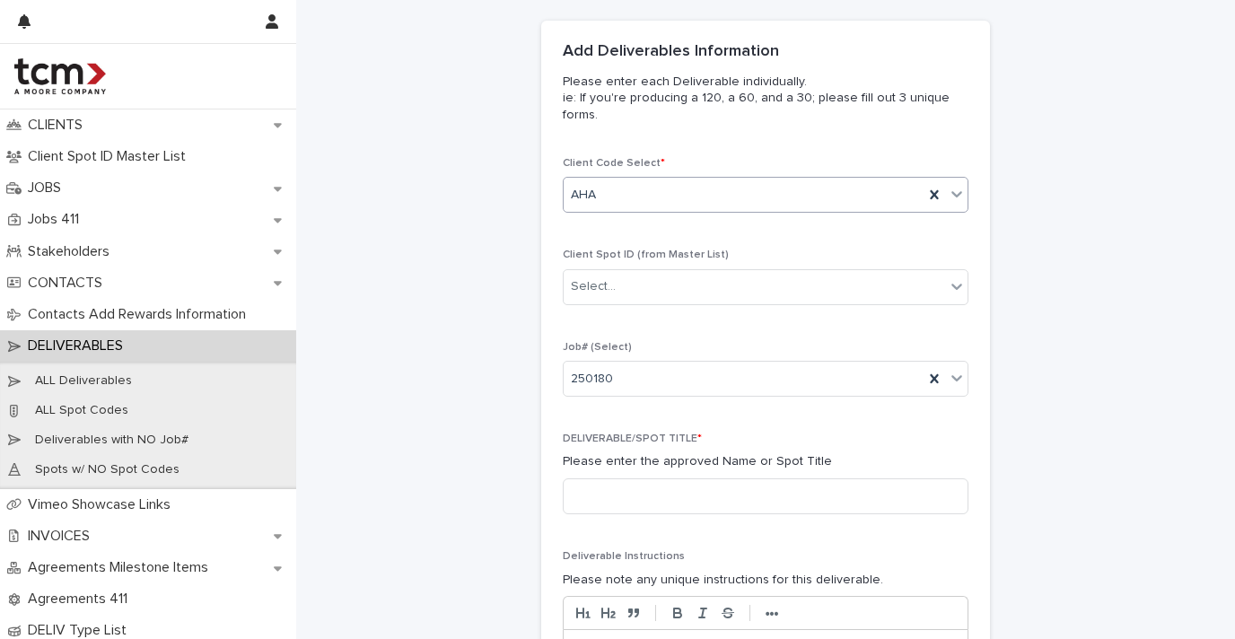
scroll to position [232, 0]
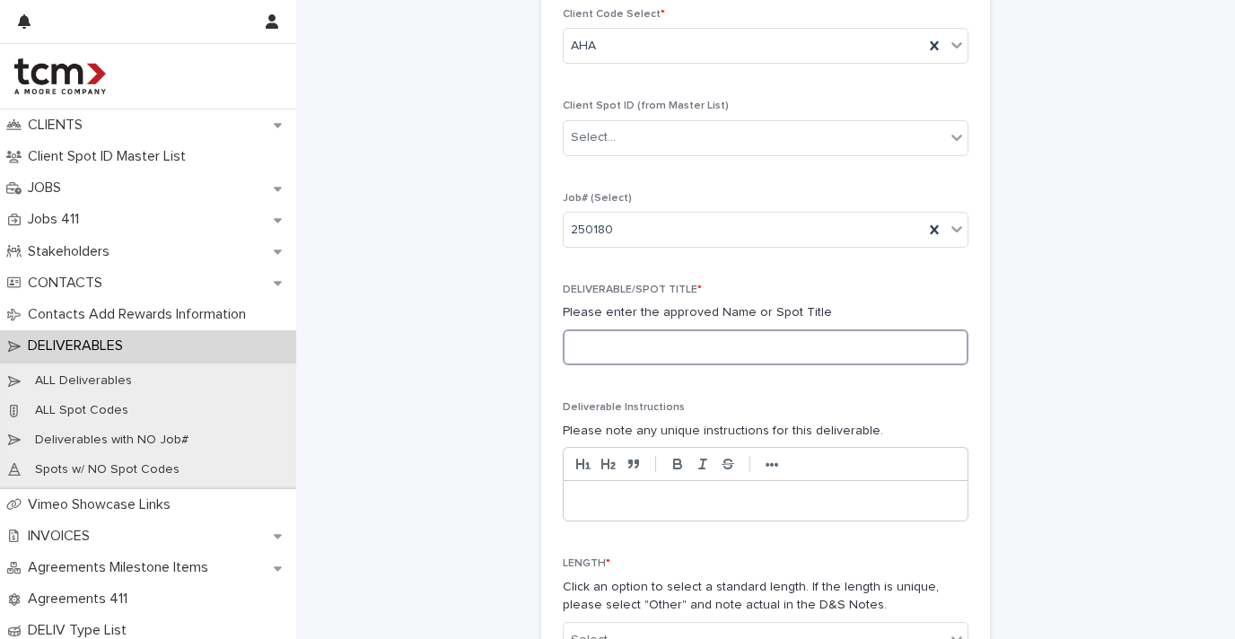
click at [794, 345] on input at bounding box center [766, 347] width 406 height 36
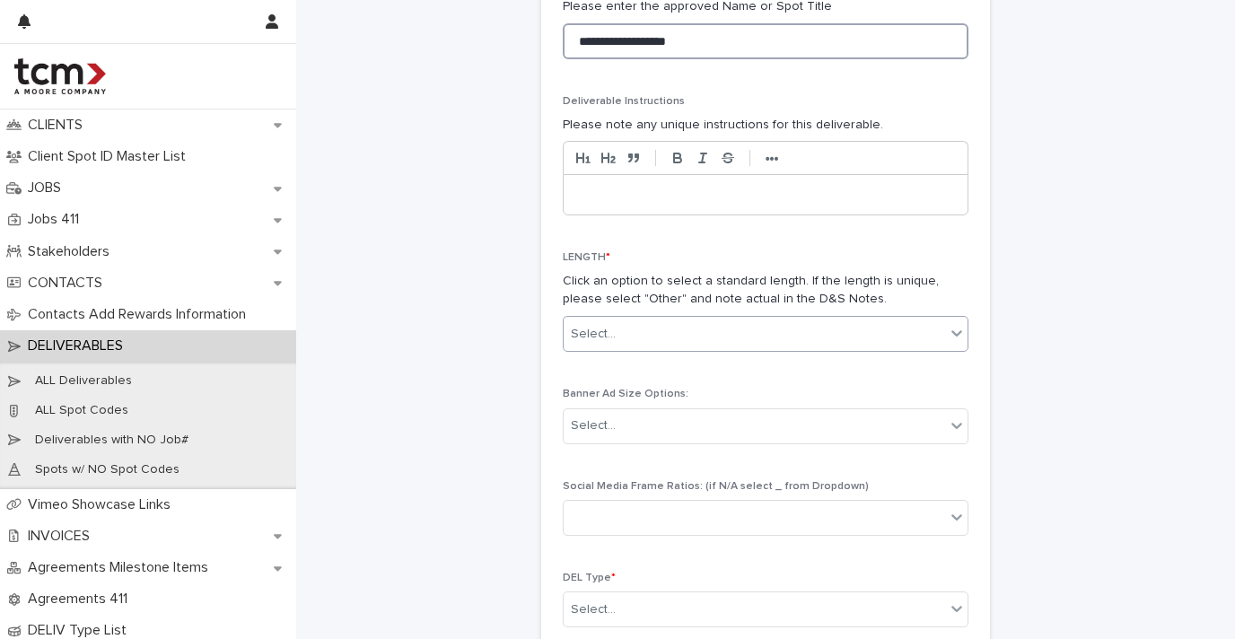
type input "**********"
click at [734, 320] on div "Select..." at bounding box center [754, 335] width 381 height 30
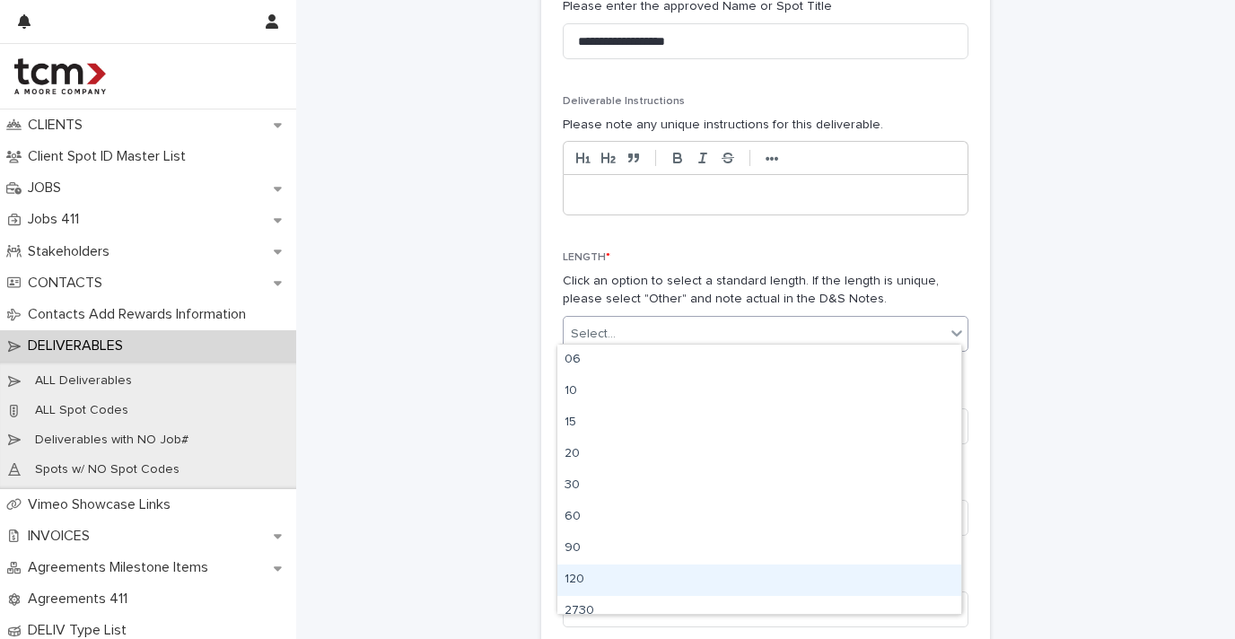
click at [639, 571] on div "120" at bounding box center [759, 580] width 404 height 31
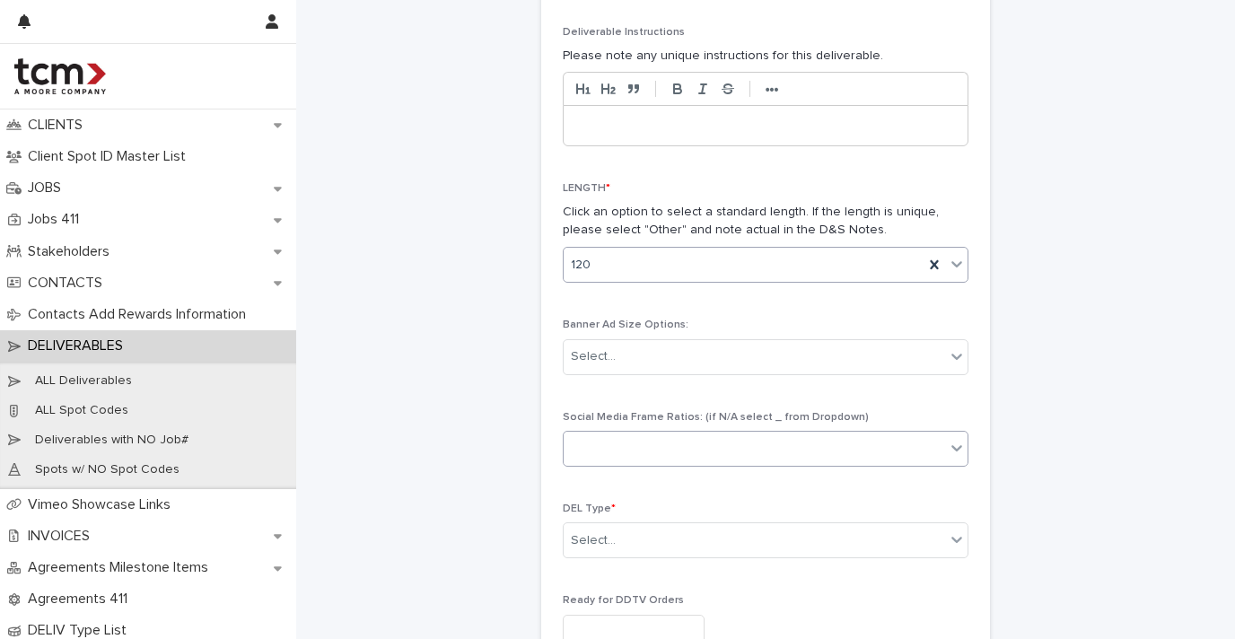
scroll to position [694, 0]
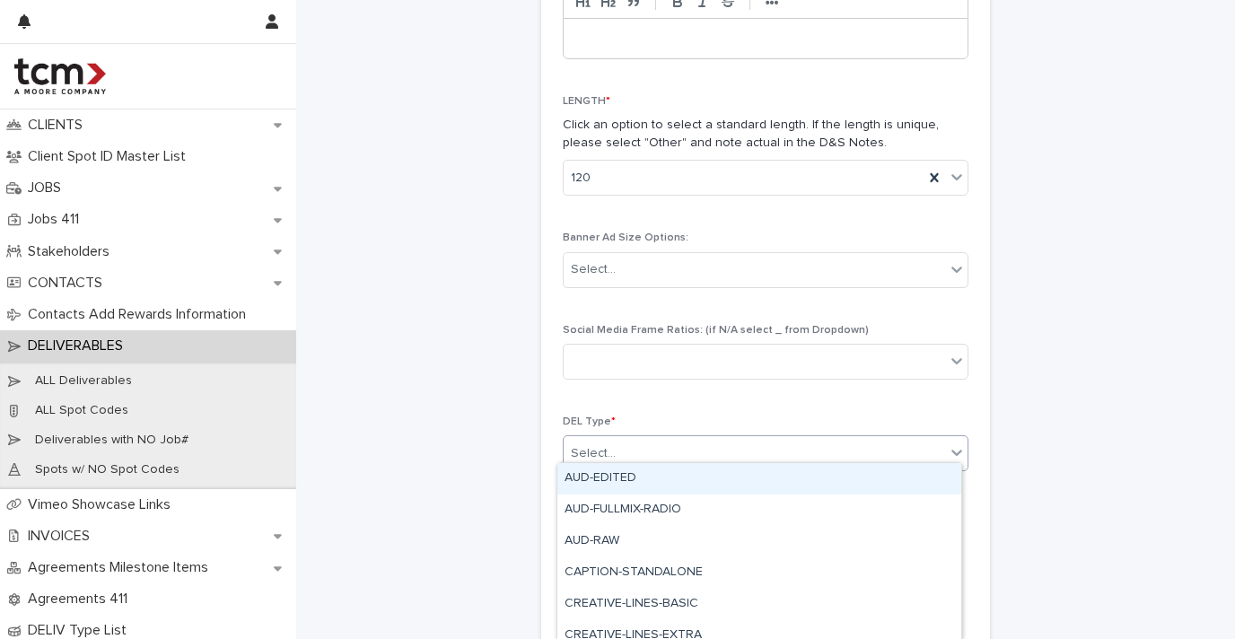
click at [761, 439] on div "Select..." at bounding box center [754, 454] width 381 height 30
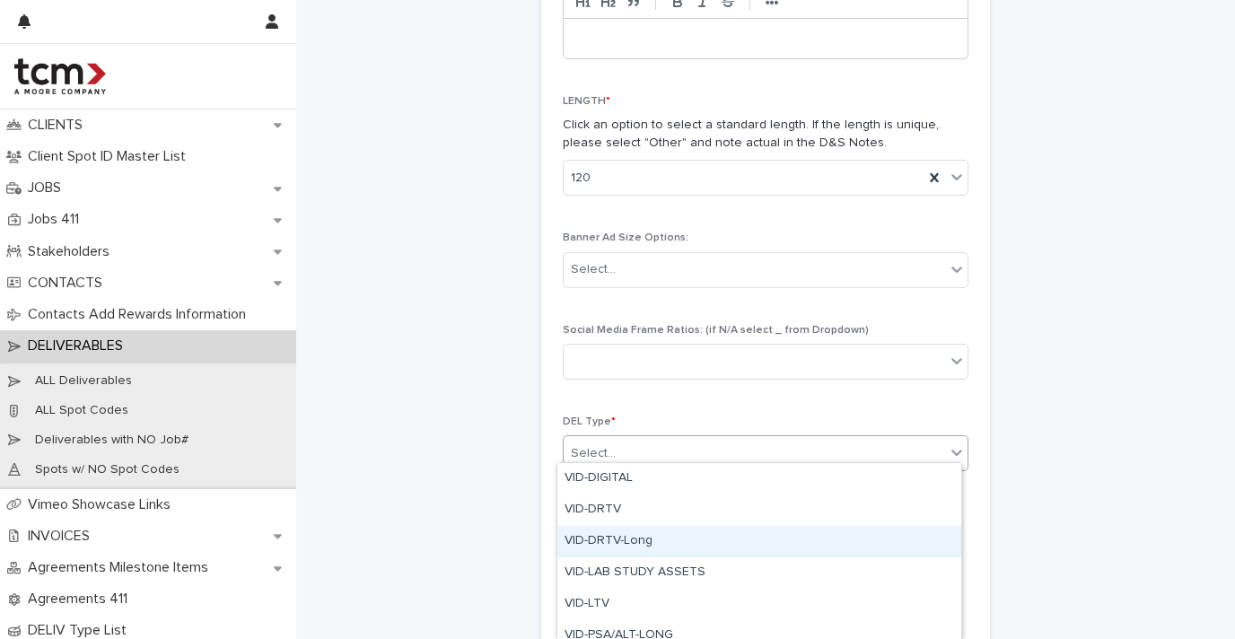
scroll to position [789, 0]
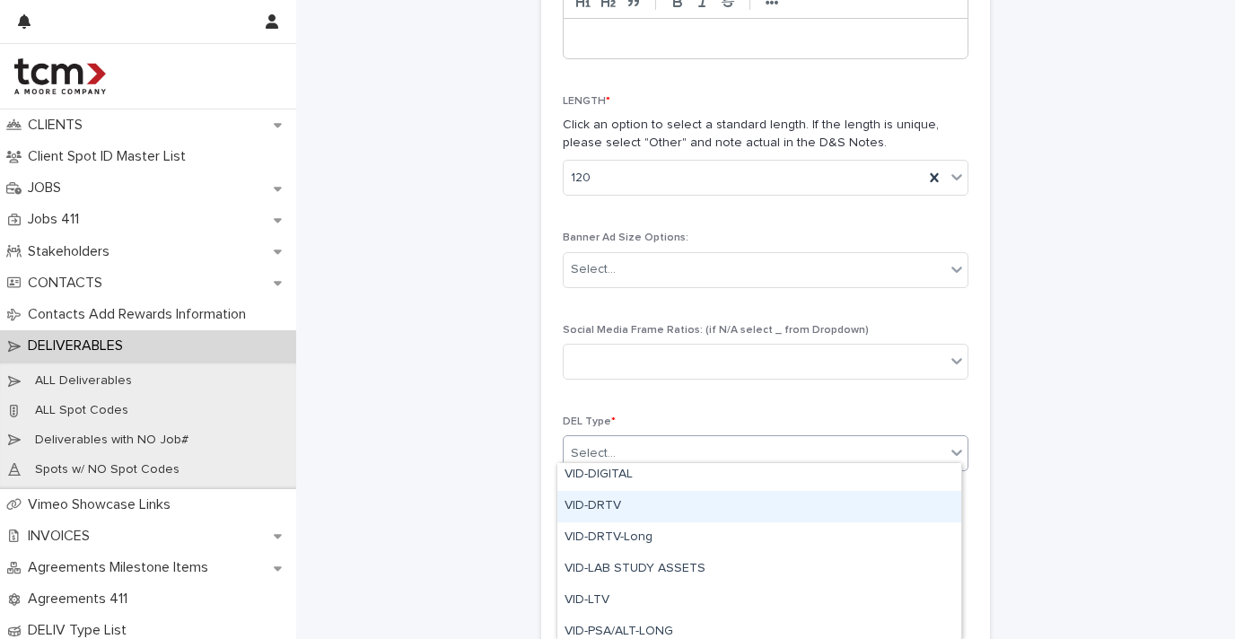
click at [687, 514] on div "VID-DRTV" at bounding box center [759, 506] width 404 height 31
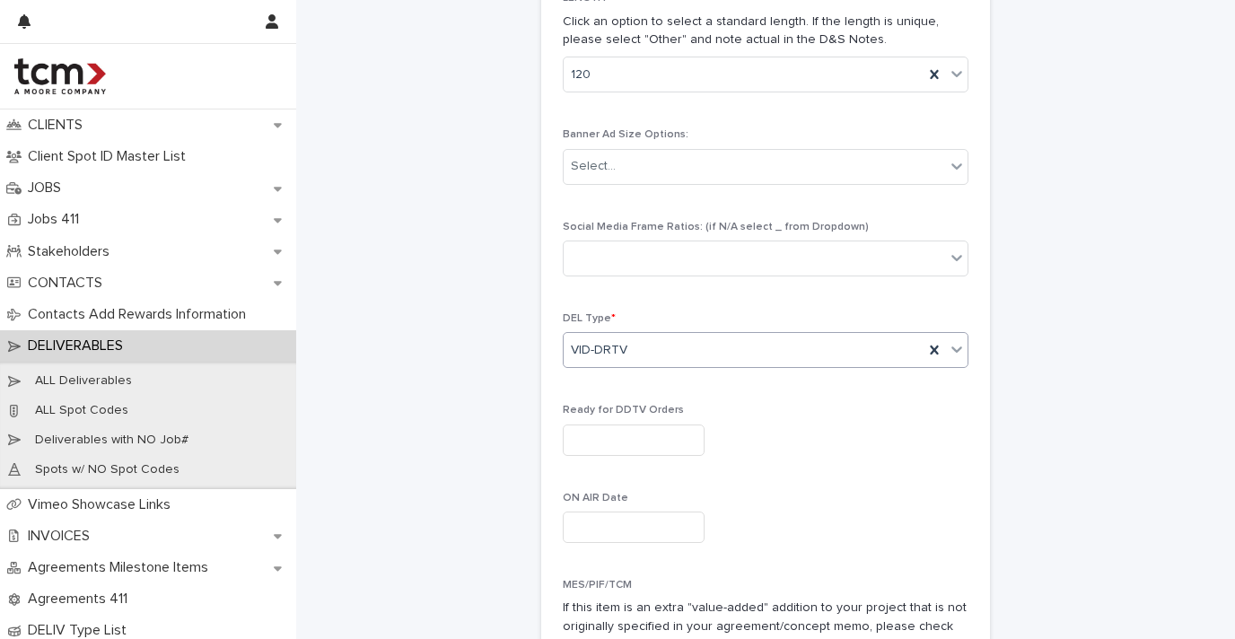
scroll to position [906, 0]
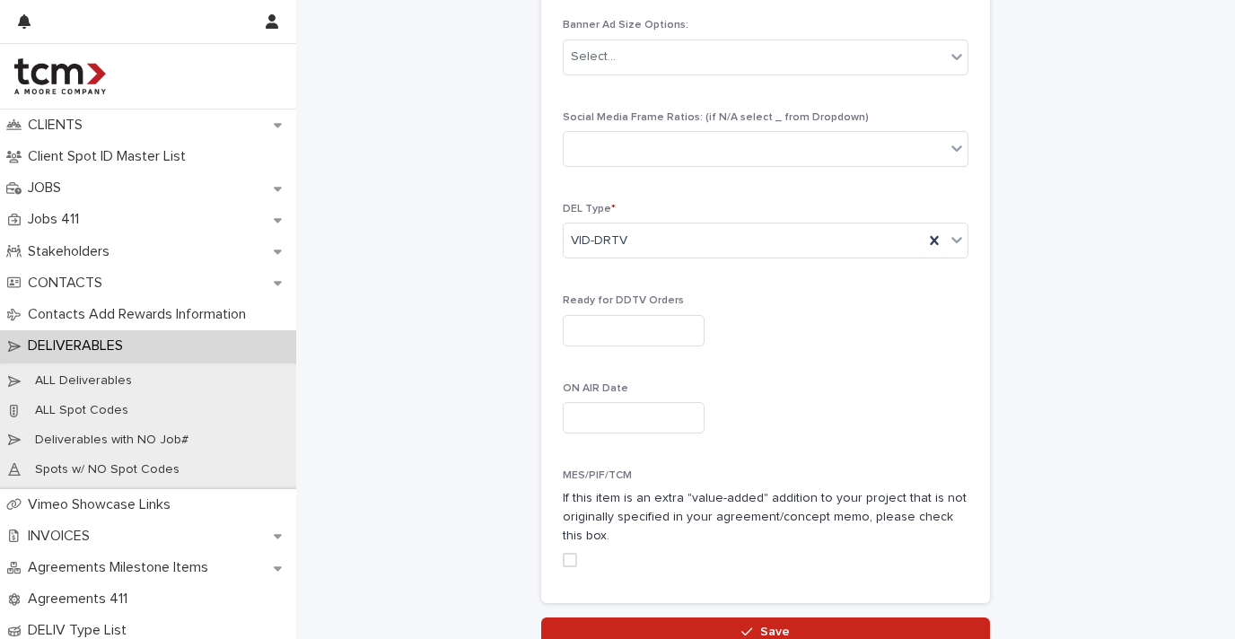
click at [720, 617] on button "Save" at bounding box center [765, 631] width 449 height 29
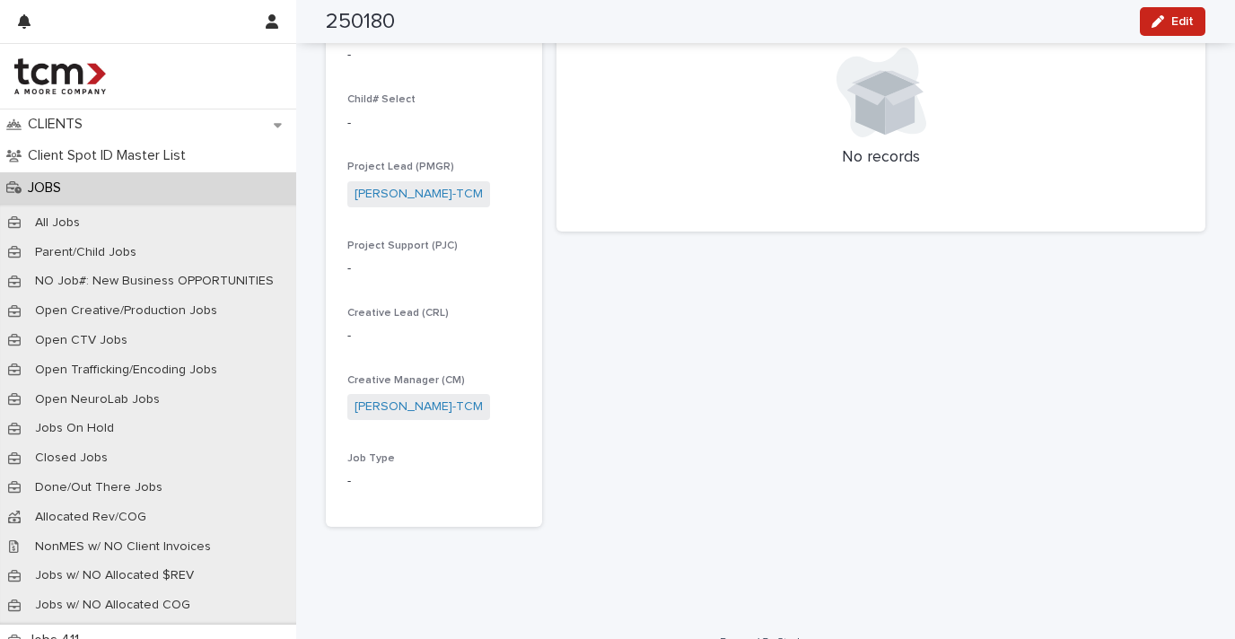
scroll to position [63, 0]
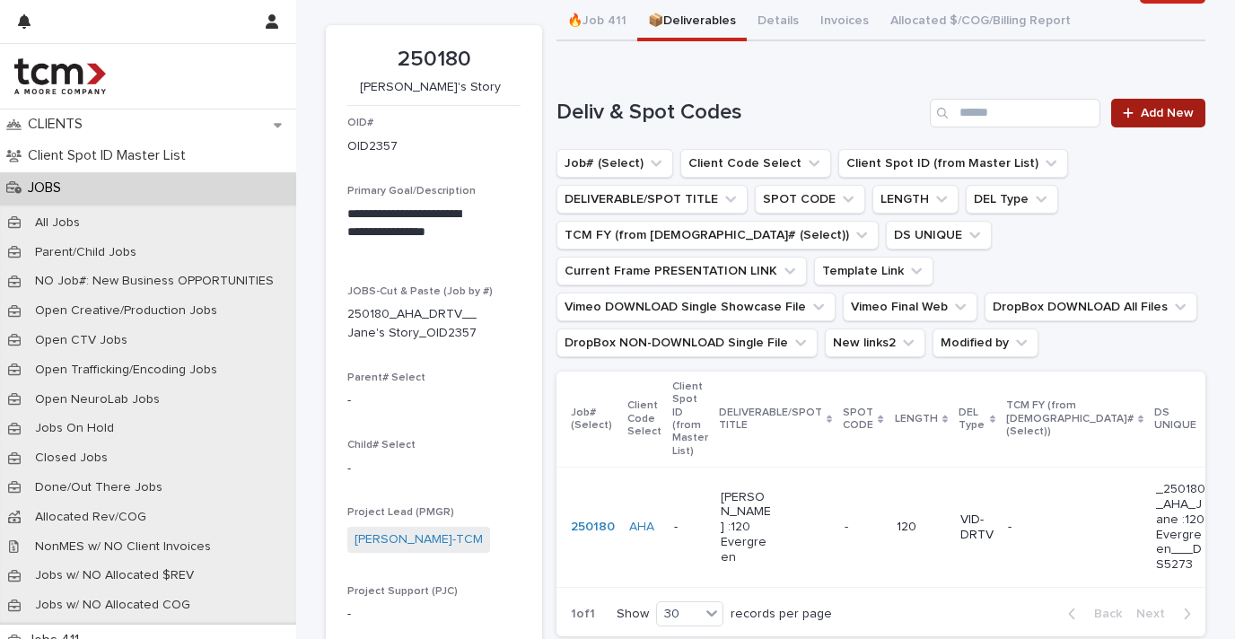
click at [1124, 118] on icon at bounding box center [1128, 113] width 11 height 13
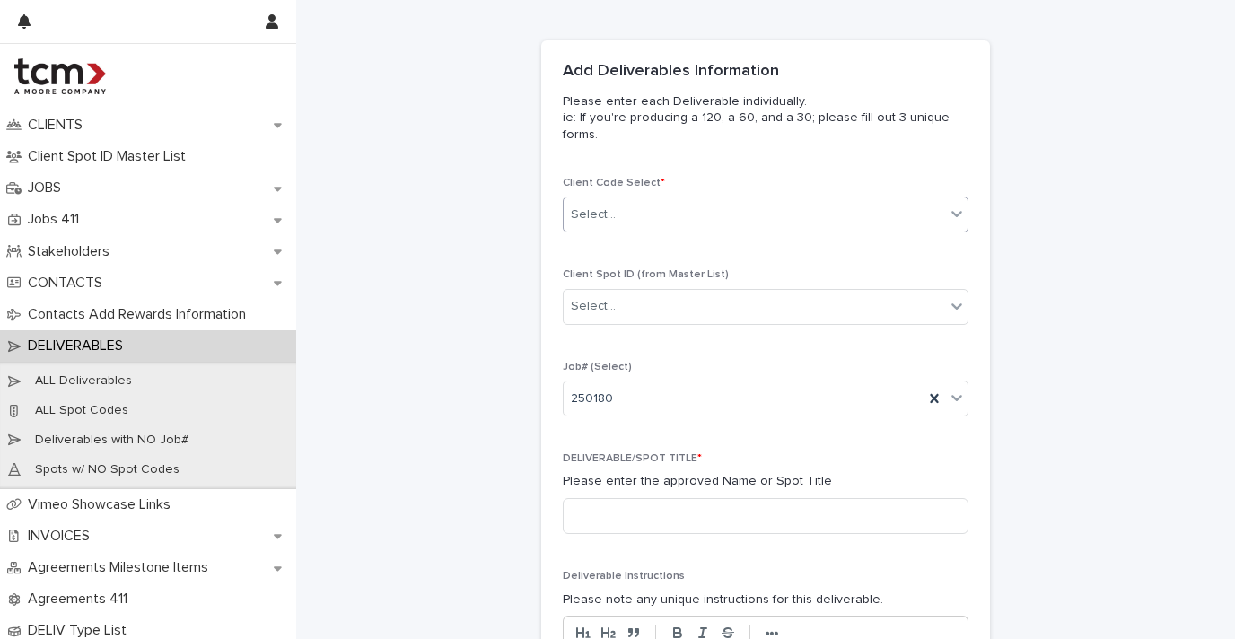
click at [778, 208] on div "Select..." at bounding box center [754, 215] width 381 height 30
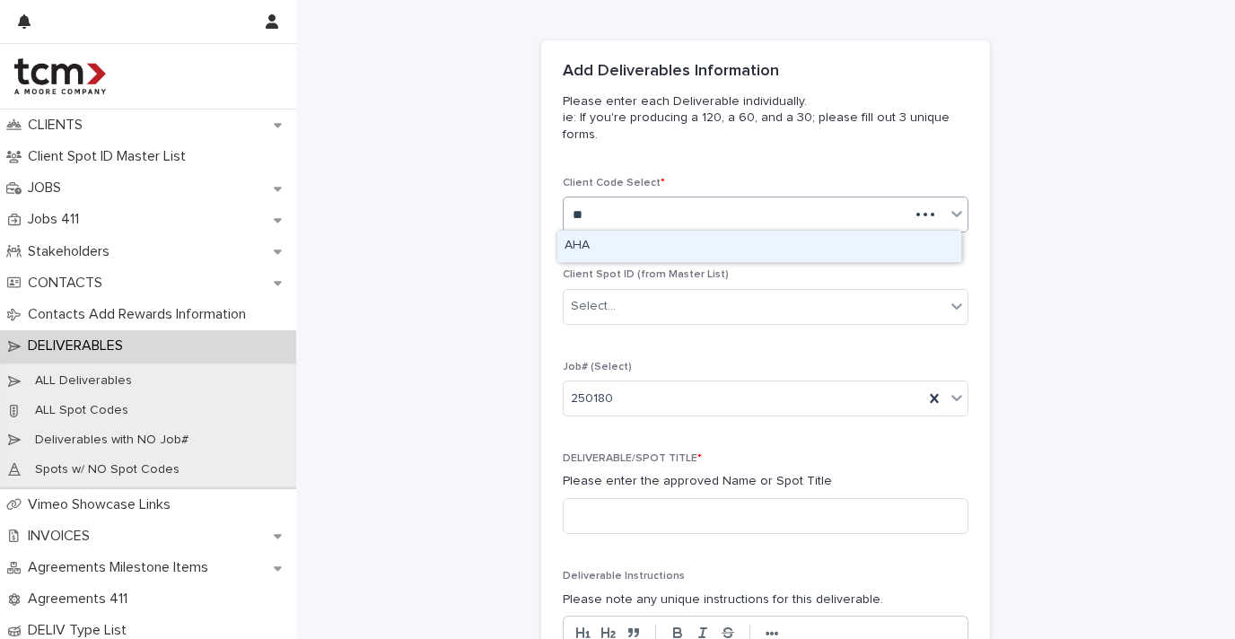
type input "***"
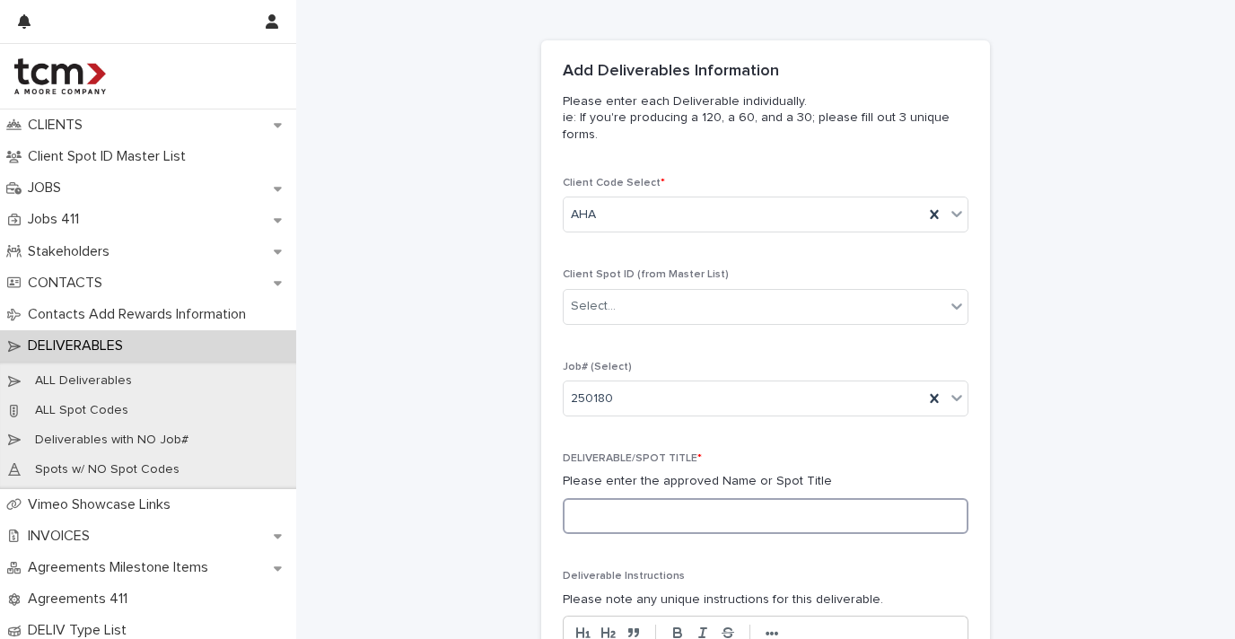
click at [694, 529] on input at bounding box center [766, 516] width 406 height 36
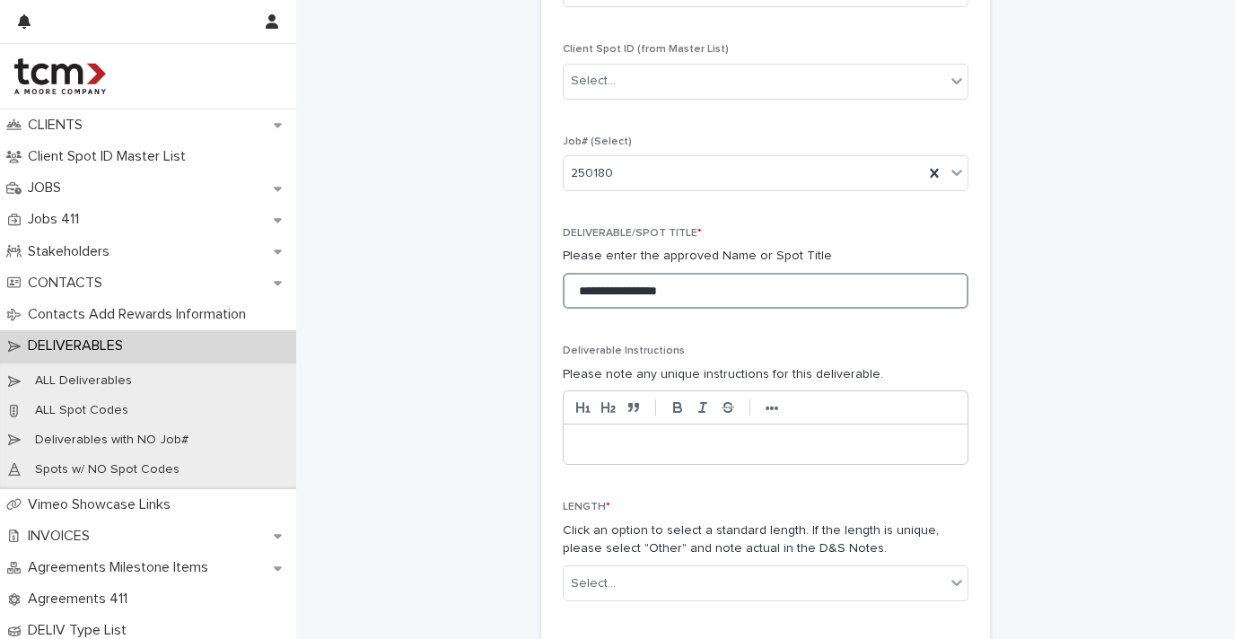
scroll to position [406, 0]
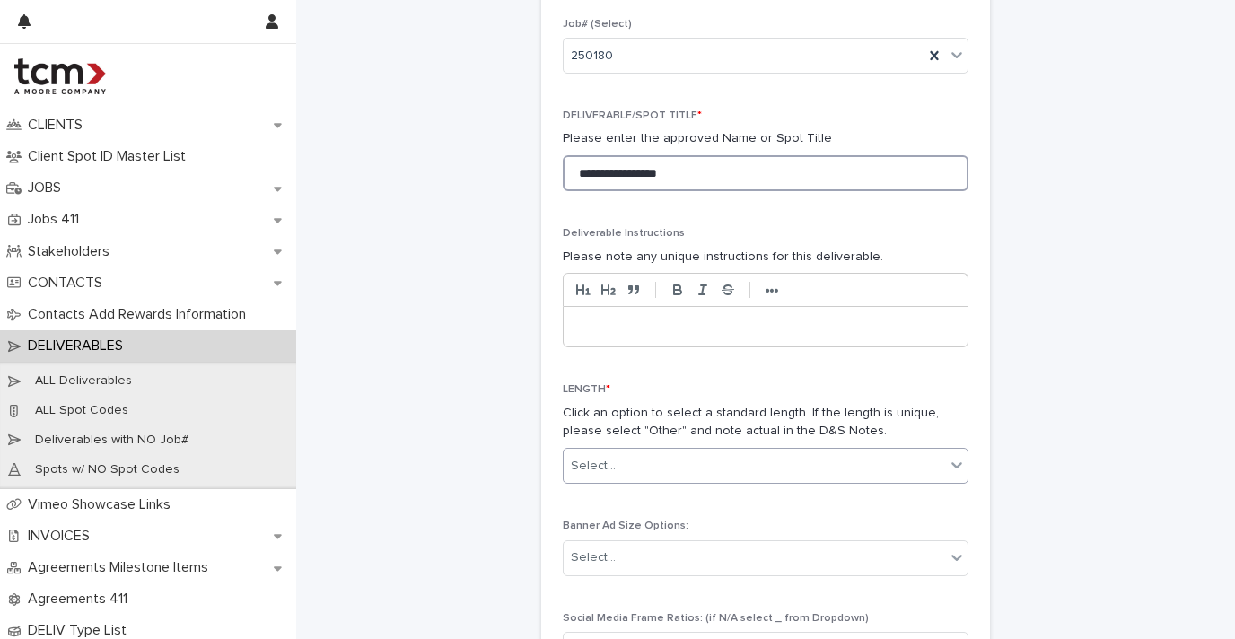
type input "**********"
click at [690, 451] on div "Select..." at bounding box center [754, 466] width 381 height 30
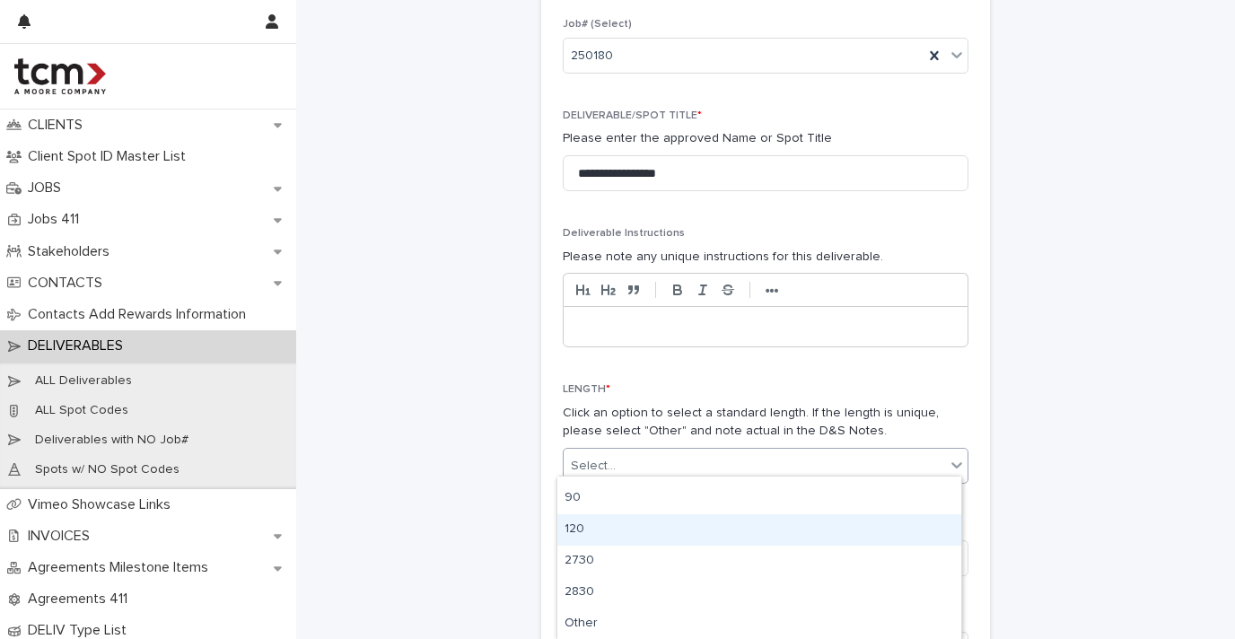
click at [637, 521] on div "120" at bounding box center [759, 529] width 404 height 31
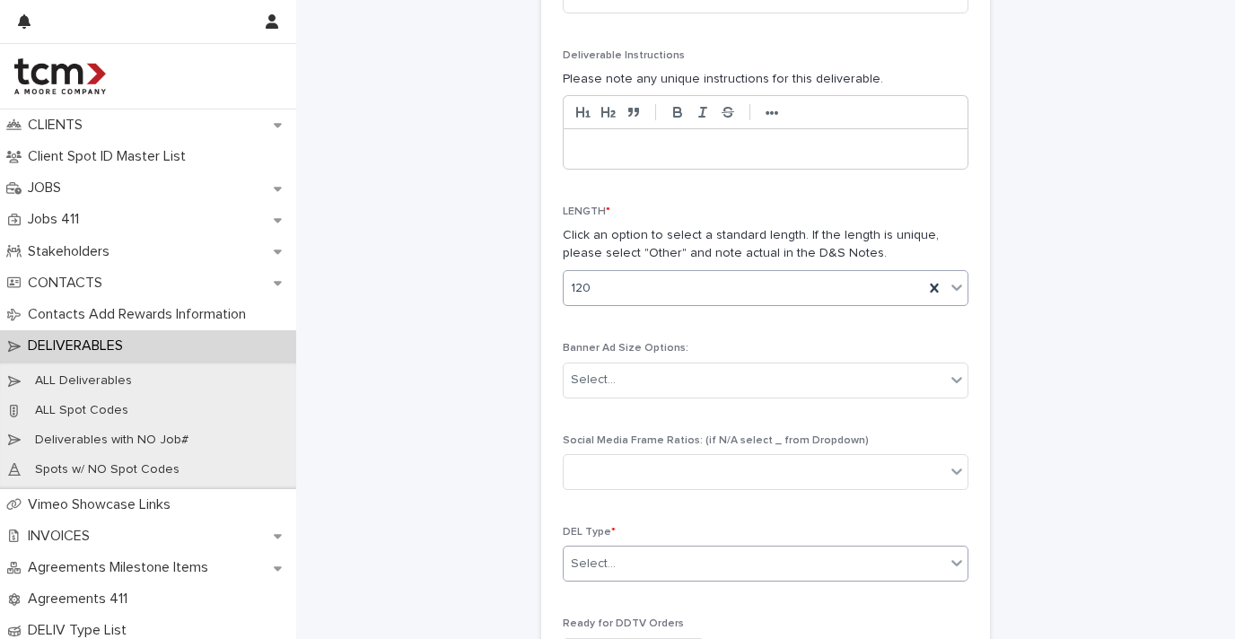
scroll to position [587, 0]
click at [648, 546] on div "Select..." at bounding box center [754, 561] width 381 height 30
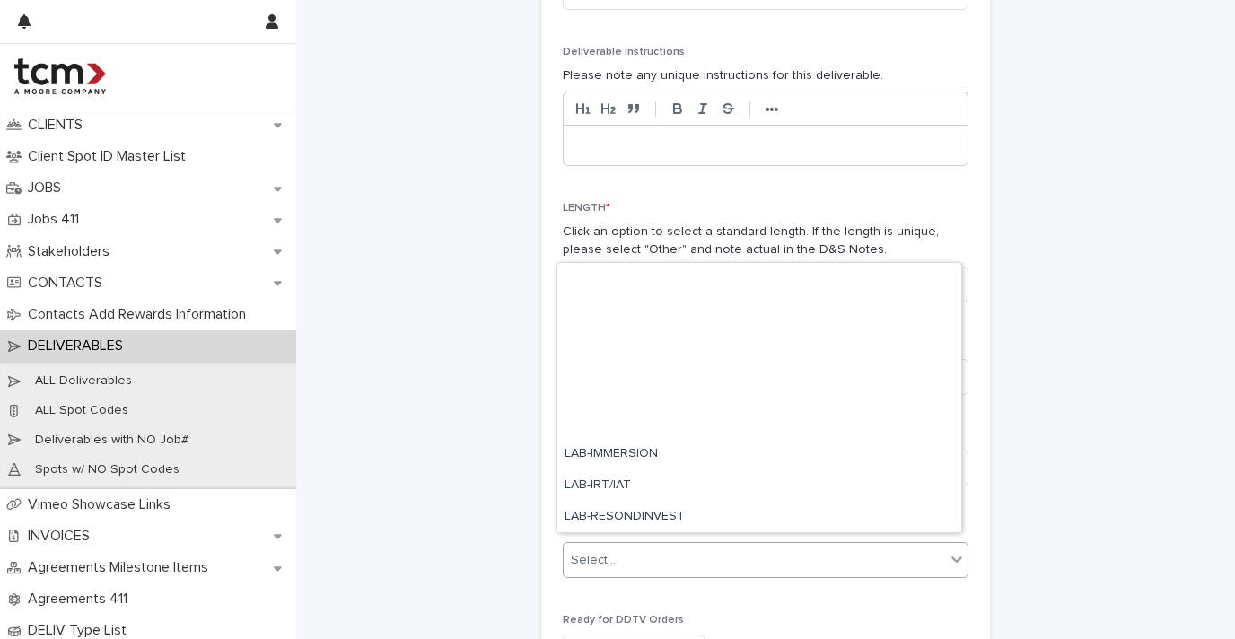
scroll to position [576, 0]
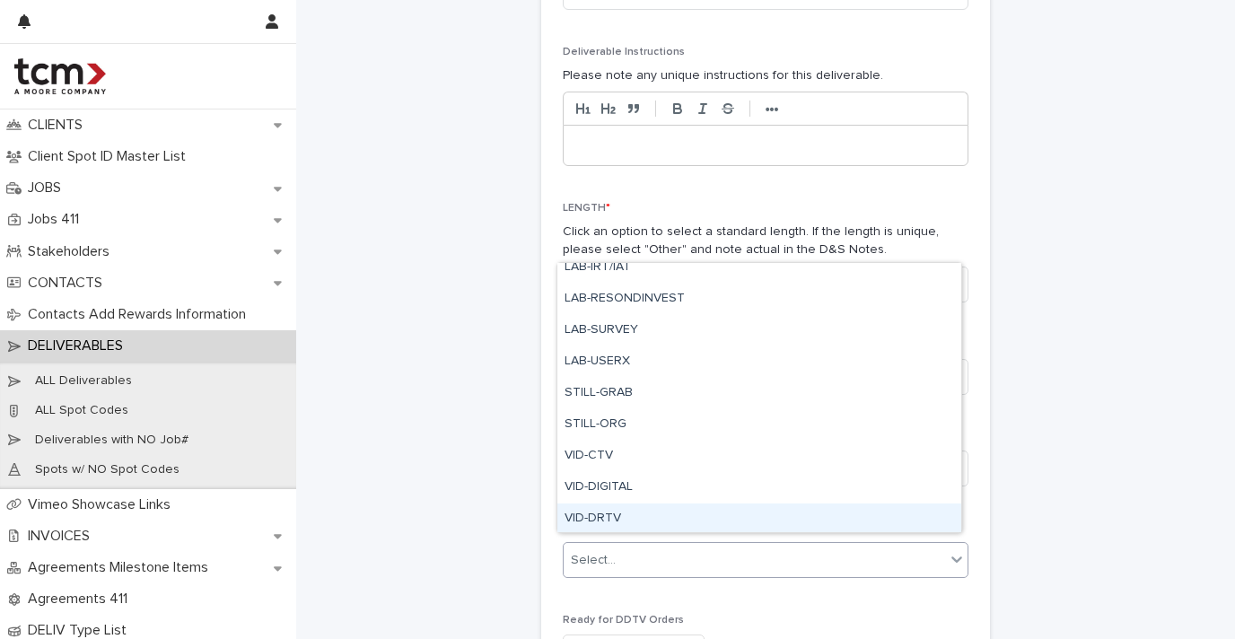
click at [664, 506] on div "VID-DRTV" at bounding box center [759, 518] width 404 height 31
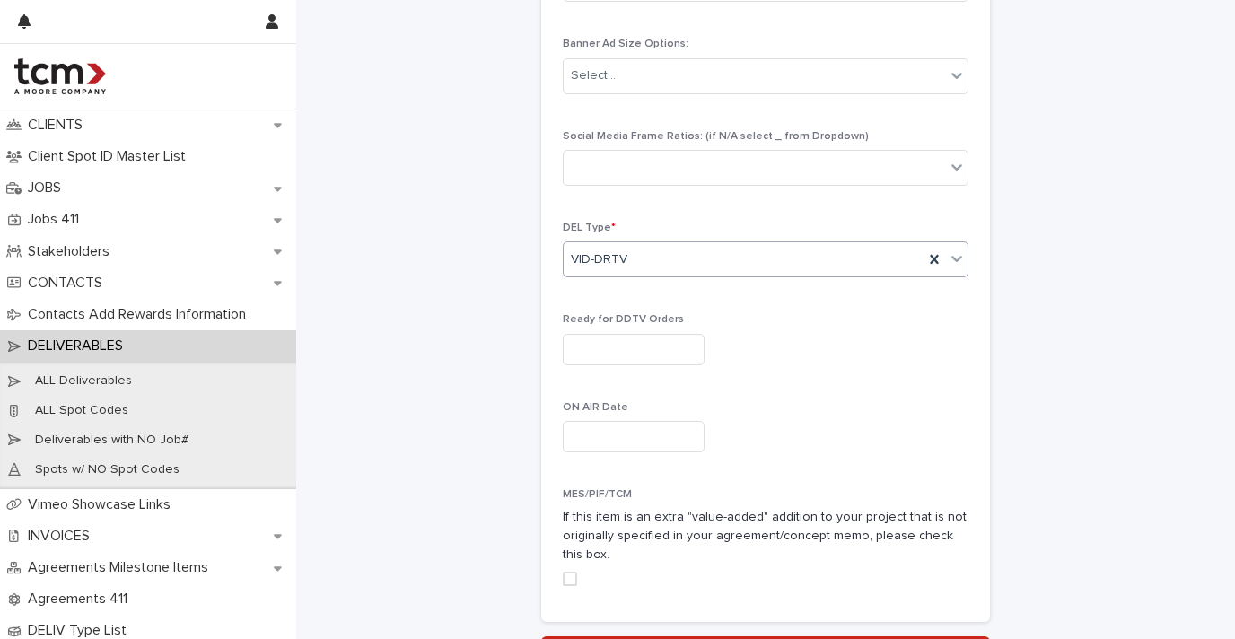
scroll to position [1020, 0]
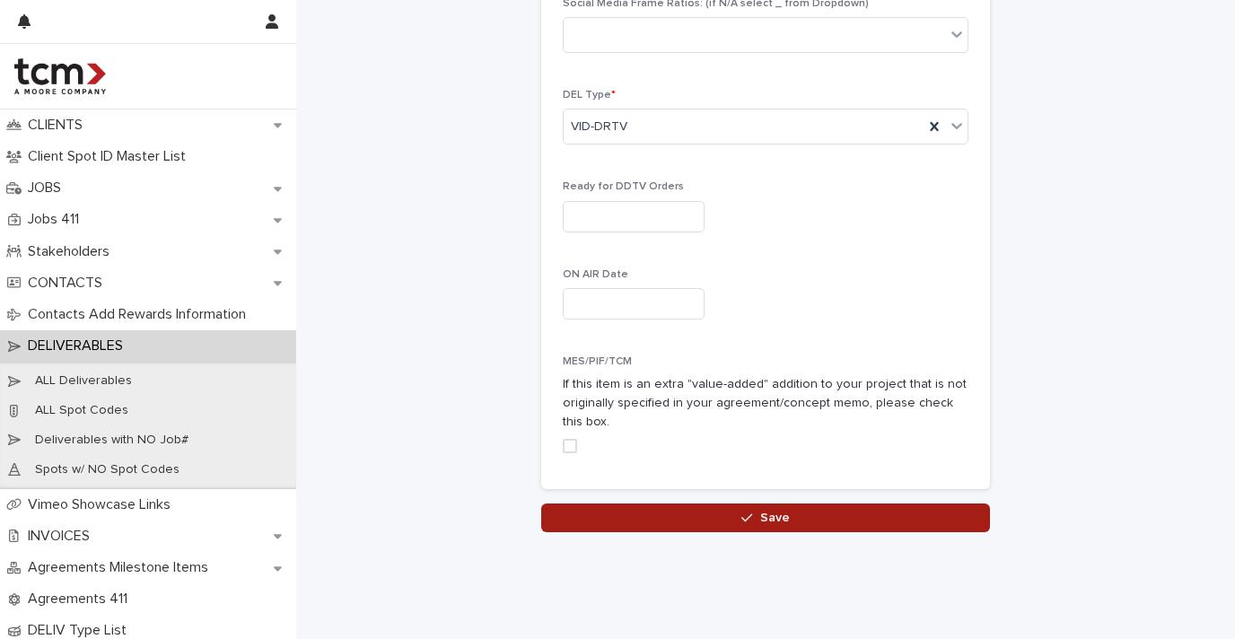
click at [705, 503] on button "Save" at bounding box center [765, 517] width 449 height 29
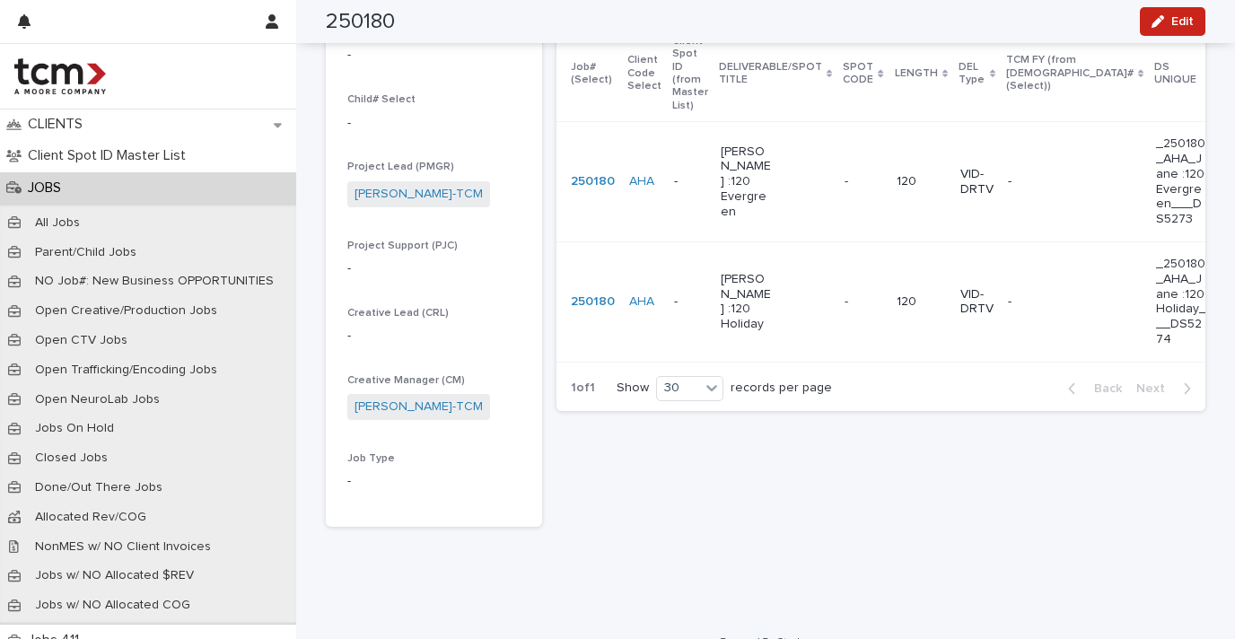
scroll to position [380, 0]
